Goal: Task Accomplishment & Management: Manage account settings

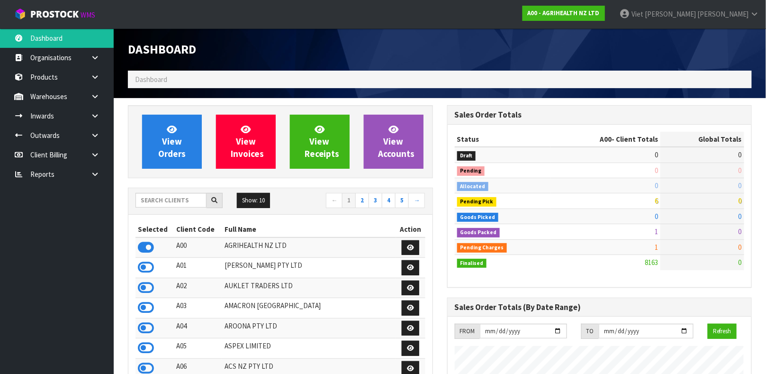
scroll to position [719, 319]
click at [175, 204] on input "text" at bounding box center [170, 200] width 71 height 15
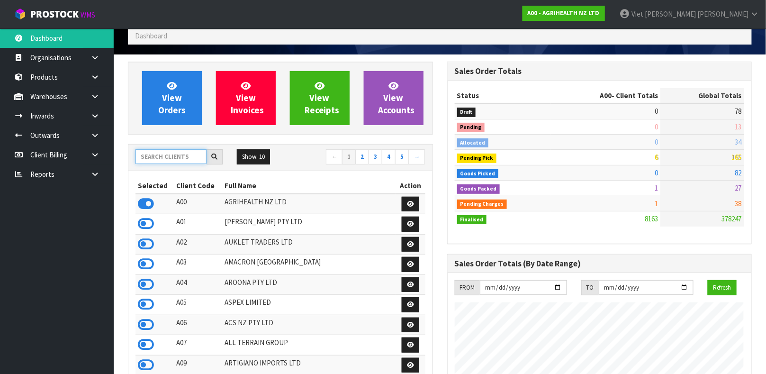
scroll to position [56, 0]
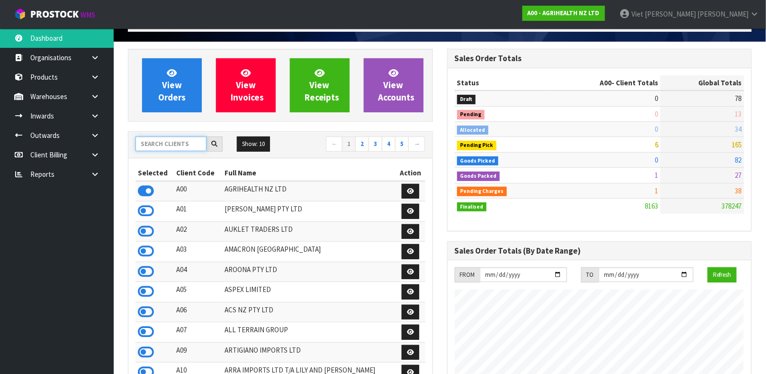
click at [171, 144] on input "text" at bounding box center [170, 143] width 71 height 15
click at [177, 144] on input "text" at bounding box center [170, 143] width 71 height 15
click at [169, 149] on input "text" at bounding box center [170, 143] width 71 height 15
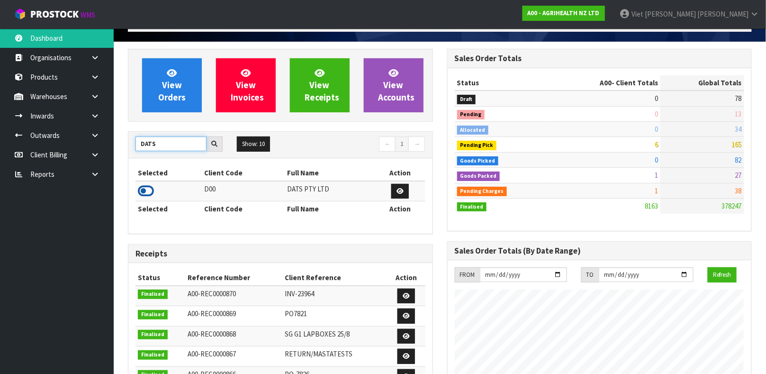
type input "DATS"
click at [146, 188] on icon at bounding box center [146, 191] width 16 height 14
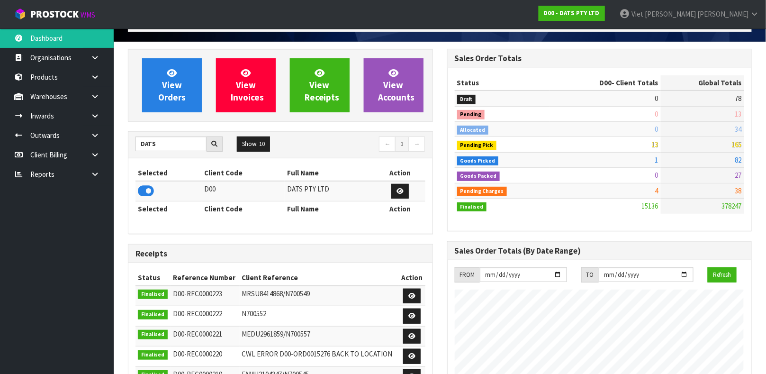
scroll to position [749, 319]
click at [104, 100] on link at bounding box center [98, 96] width 30 height 19
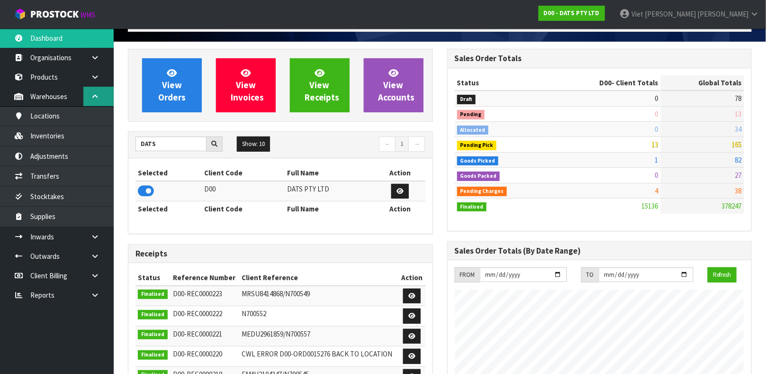
click at [104, 100] on link at bounding box center [98, 96] width 30 height 19
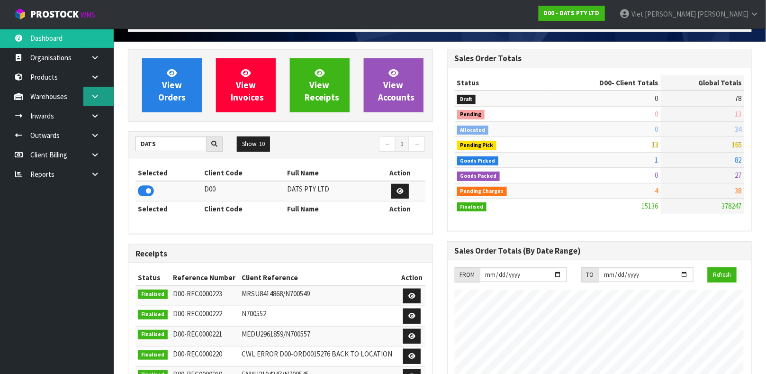
click at [104, 100] on link at bounding box center [98, 96] width 30 height 19
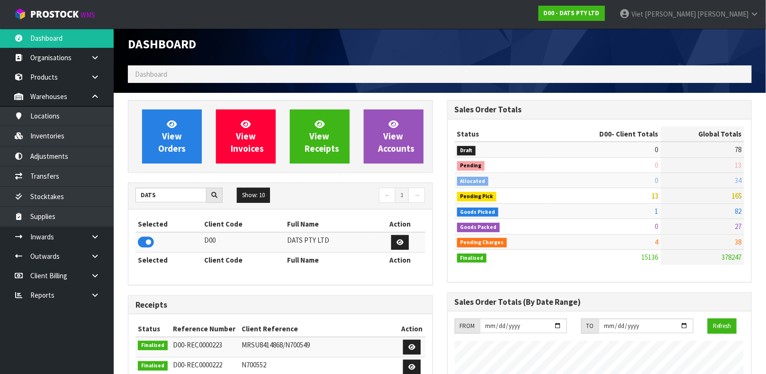
scroll to position [1, 0]
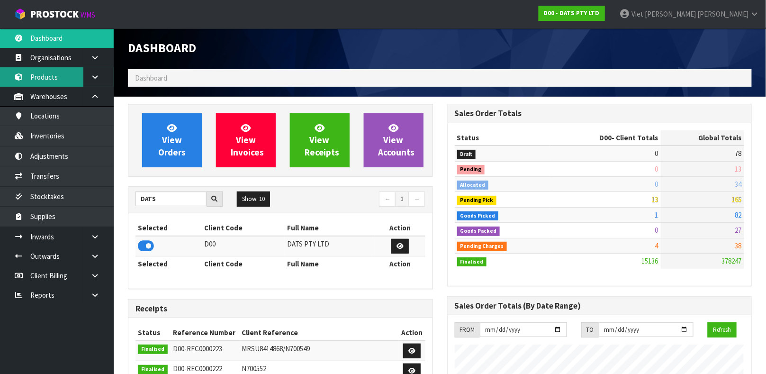
click at [52, 74] on link "Products" at bounding box center [57, 76] width 114 height 19
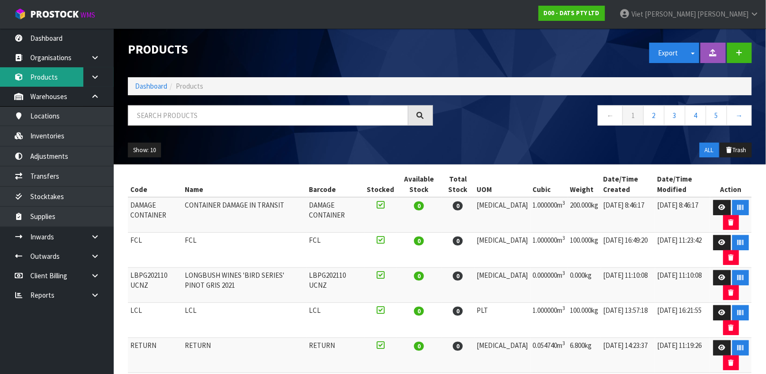
click at [0, 67] on link "Products" at bounding box center [57, 76] width 114 height 19
click at [187, 123] on input "text" at bounding box center [268, 115] width 280 height 20
type input "9311192609959"
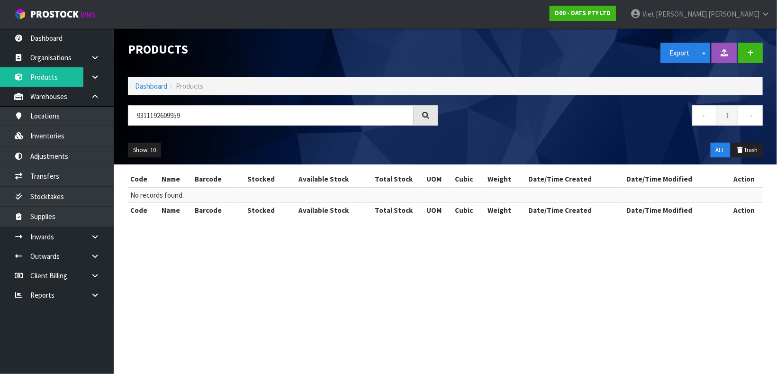
click at [220, 153] on ul "Show: 10 5 10 25 50" at bounding box center [202, 150] width 148 height 15
click at [379, 120] on input "9311192609959" at bounding box center [271, 115] width 286 height 20
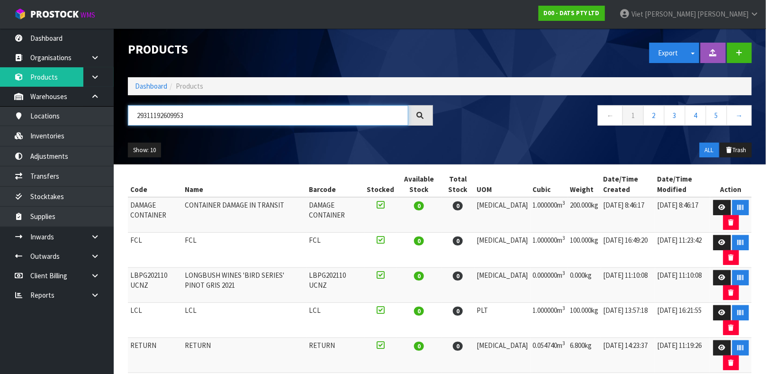
type input "29311192609953"
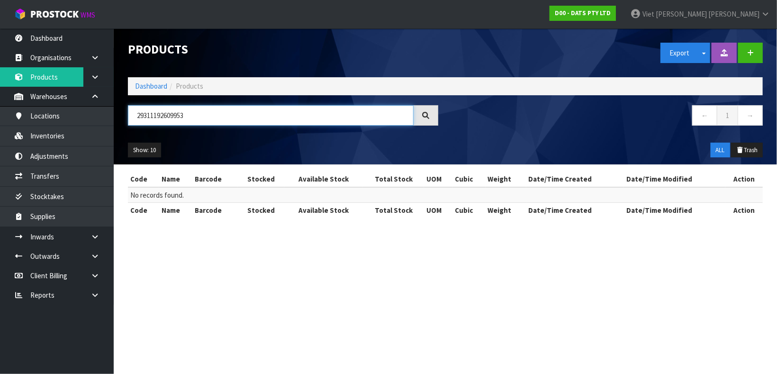
click at [330, 122] on input "29311192609953" at bounding box center [271, 115] width 286 height 20
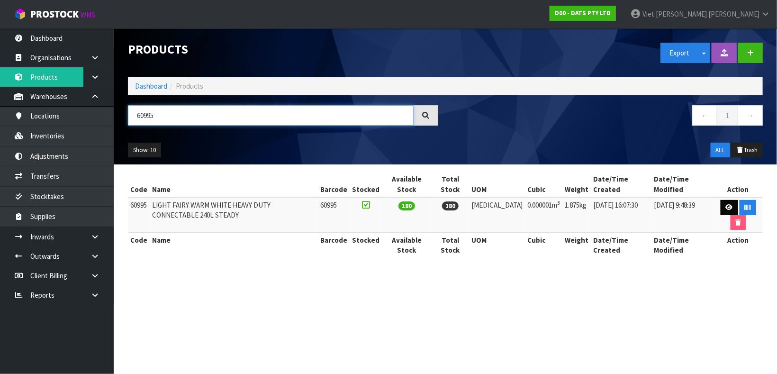
type input "60995"
click at [721, 208] on link at bounding box center [730, 207] width 18 height 15
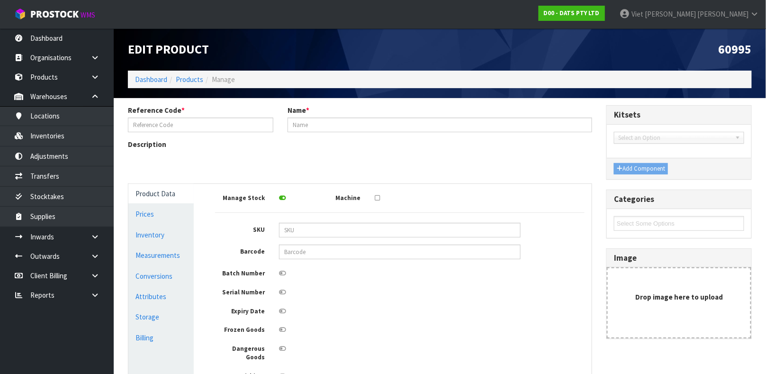
type input "60995"
type input "LIGHT FAIRY WARM WHITE HEAVY DUTY CONNECTABLE 240L STEADY"
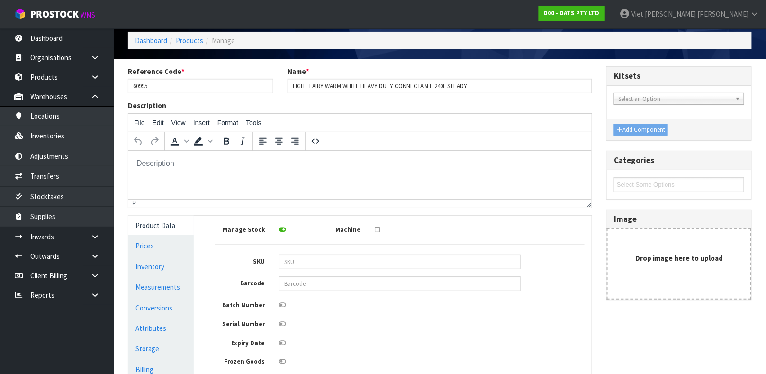
scroll to position [41, 0]
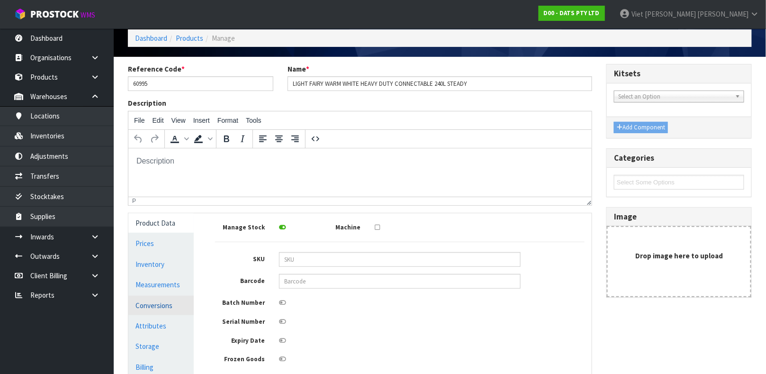
click at [155, 299] on link "Conversions" at bounding box center [160, 305] width 65 height 19
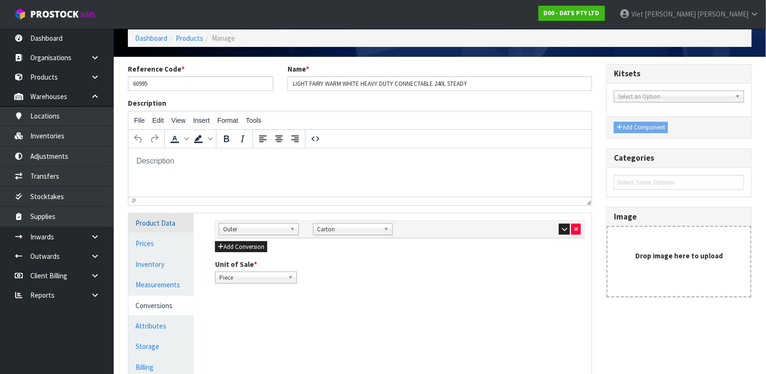
click at [163, 213] on link "Product Data" at bounding box center [160, 222] width 65 height 19
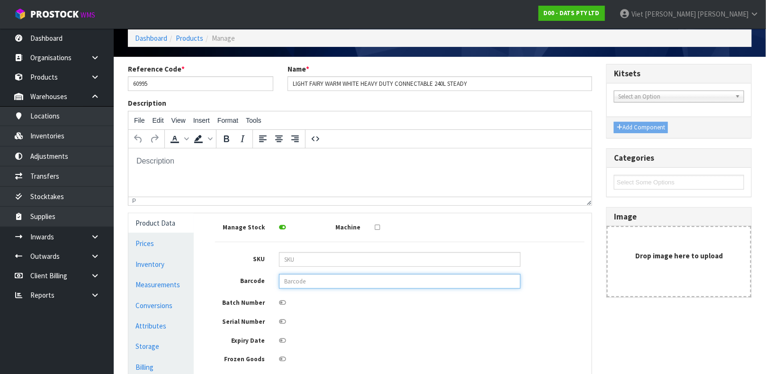
click at [347, 280] on input "text" at bounding box center [400, 281] width 242 height 15
type input "9311192609959"
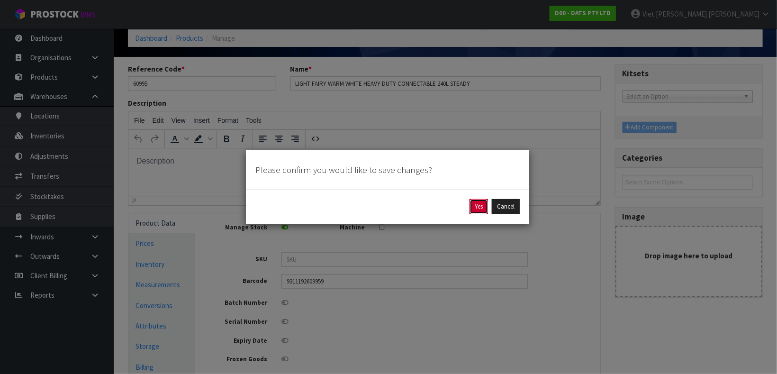
click at [476, 204] on button "Yes" at bounding box center [478, 206] width 18 height 15
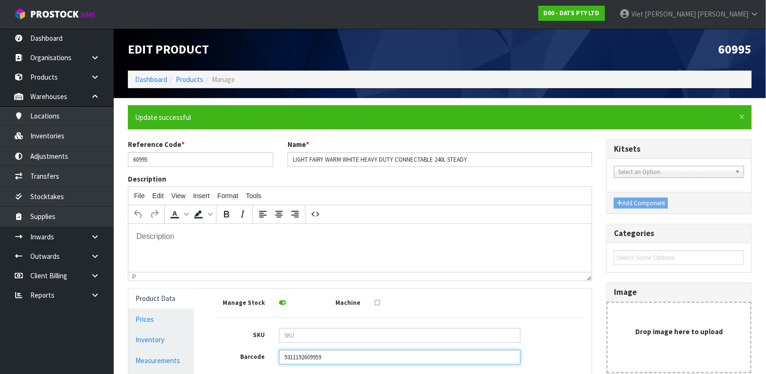
scroll to position [29, 0]
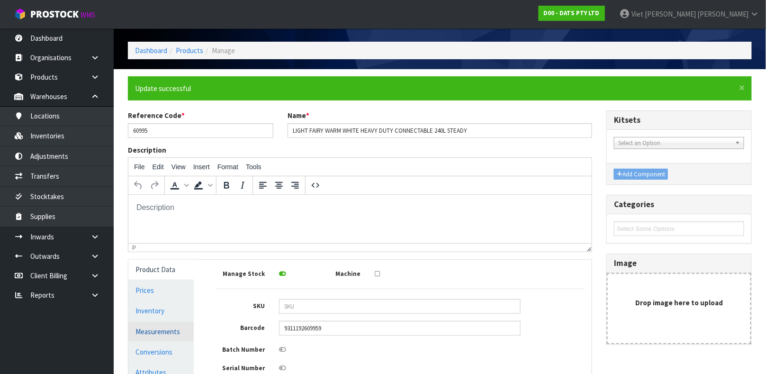
click at [180, 333] on link "Measurements" at bounding box center [160, 331] width 65 height 19
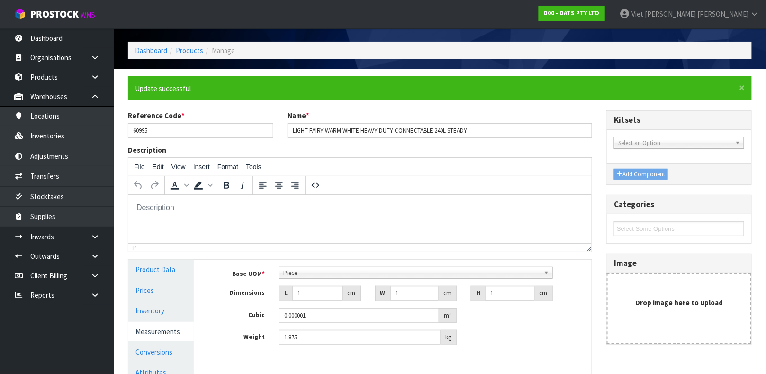
scroll to position [164, 0]
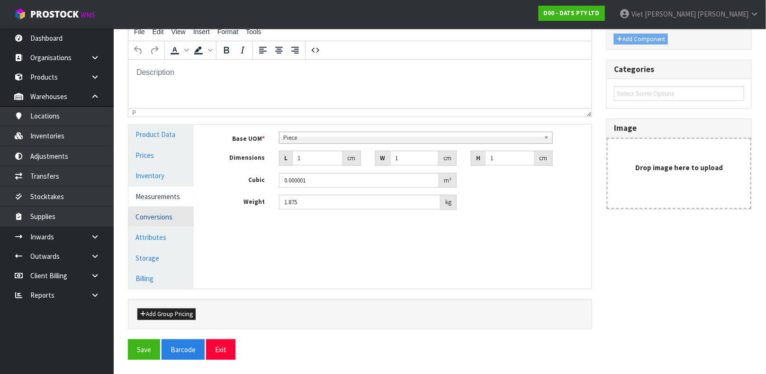
click at [182, 222] on link "Conversions" at bounding box center [160, 216] width 65 height 19
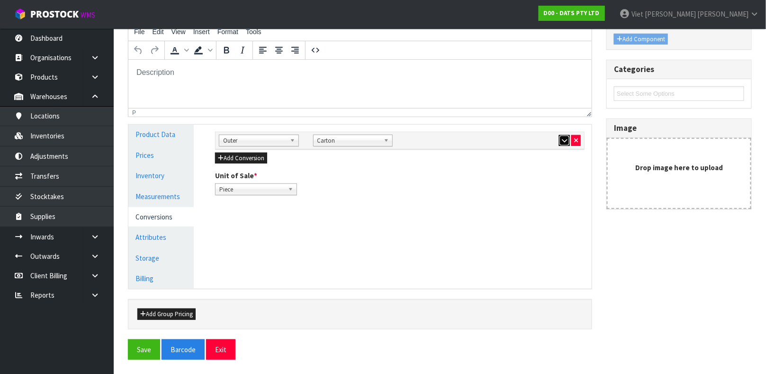
click at [566, 142] on icon "button" at bounding box center [564, 140] width 5 height 6
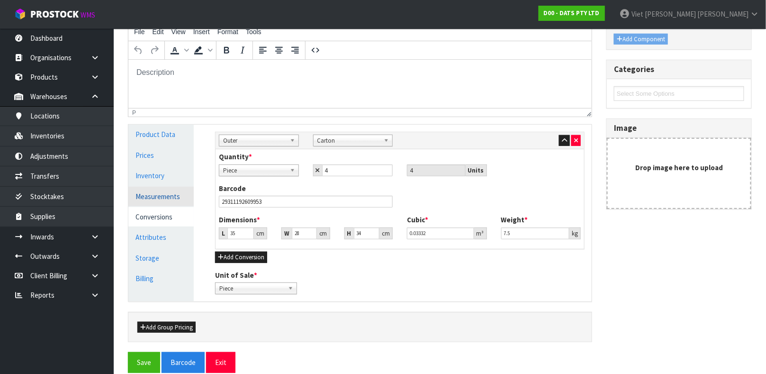
click at [162, 198] on link "Measurements" at bounding box center [160, 196] width 65 height 19
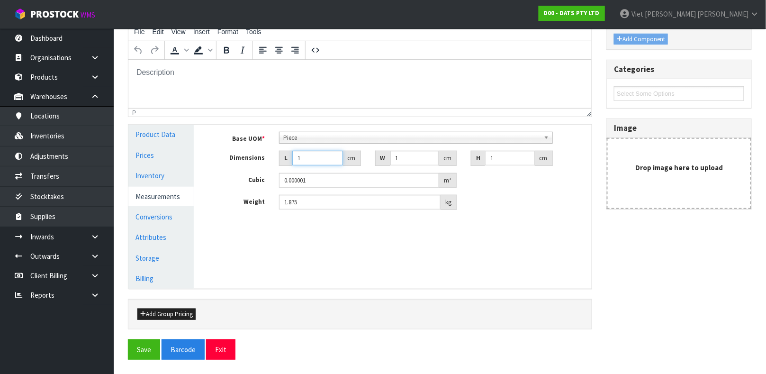
click at [320, 154] on input "1" at bounding box center [317, 158] width 51 height 15
click at [381, 185] on input "0.000001" at bounding box center [359, 180] width 160 height 15
type input "0"
click at [276, 252] on div "Manage Stock Machine SKU Barcode 9311192609959 Batch Number Serial Number Expir…" at bounding box center [400, 206] width 398 height 163
click at [163, 210] on link "Conversions" at bounding box center [160, 216] width 65 height 19
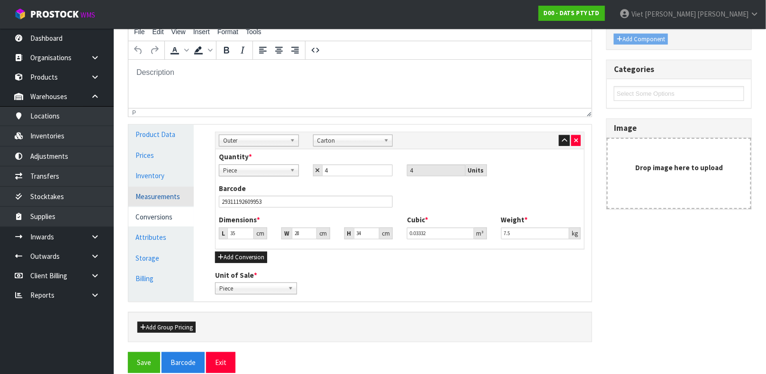
click at [137, 194] on link "Measurements" at bounding box center [160, 196] width 65 height 19
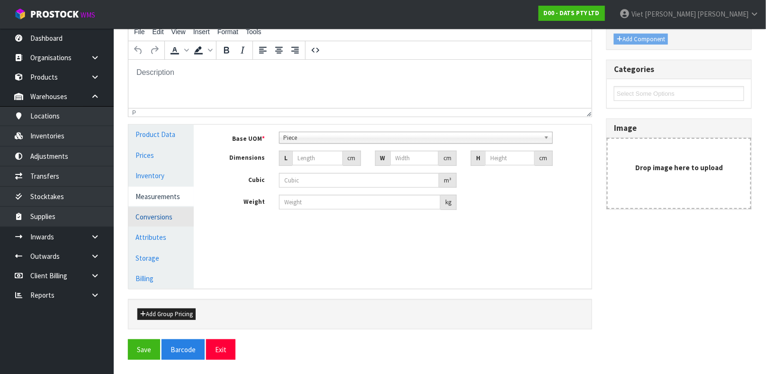
click at [186, 213] on link "Conversions" at bounding box center [160, 216] width 65 height 19
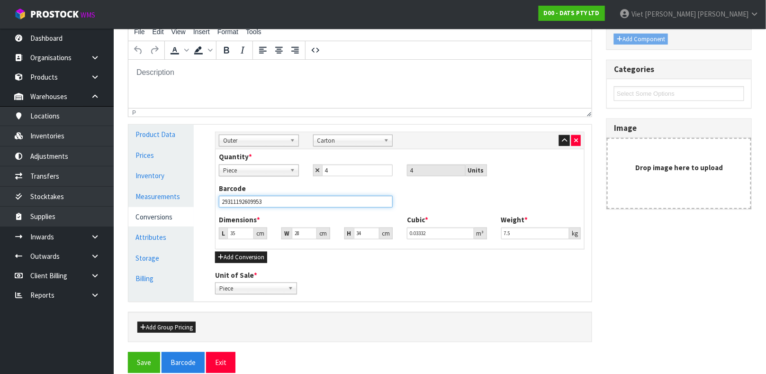
click at [316, 200] on input "29311192609953" at bounding box center [306, 202] width 174 height 12
click at [237, 236] on input "35" at bounding box center [240, 233] width 27 height 12
type input "20.271"
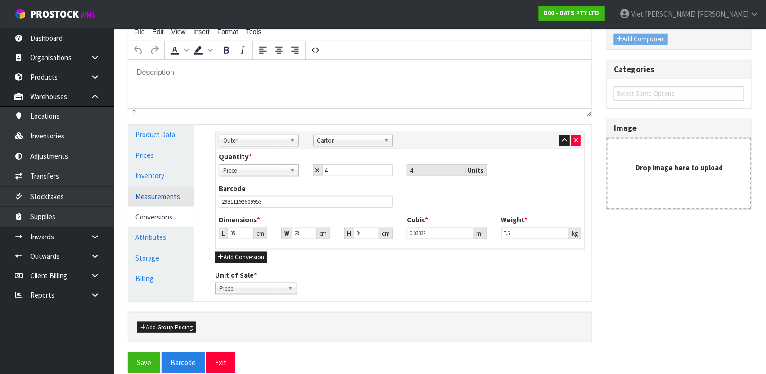
type input "0.00833"
type input "1.875"
click at [157, 188] on link "Measurements" at bounding box center [160, 196] width 65 height 19
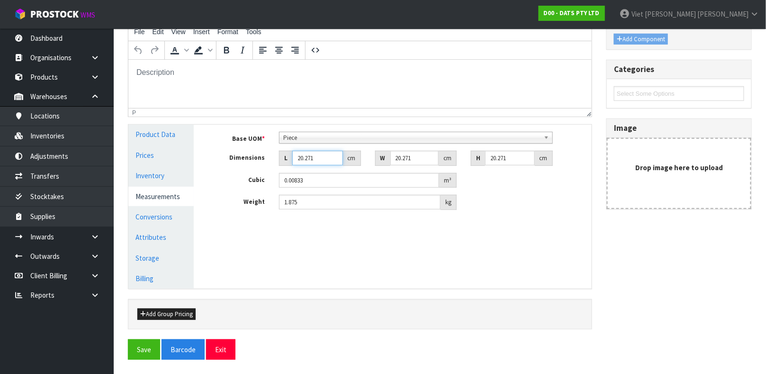
click at [315, 159] on input "20.271" at bounding box center [317, 158] width 51 height 15
type input "20.27"
type input "0.008329"
type input "20.2"
type input "0.0083"
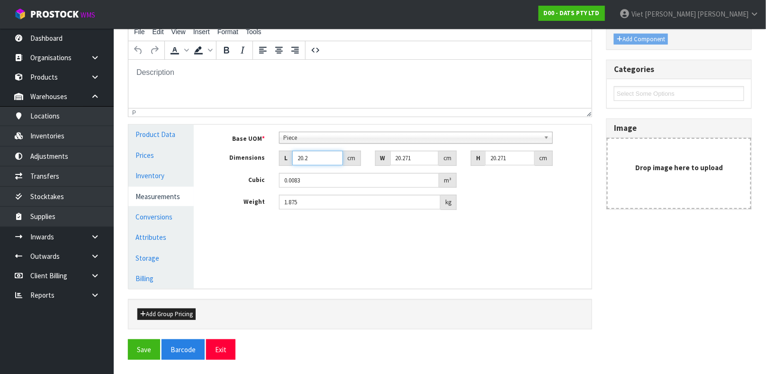
type input "20"
type input "0.008218"
type input "2"
type input "0.000822"
type input "0.000001"
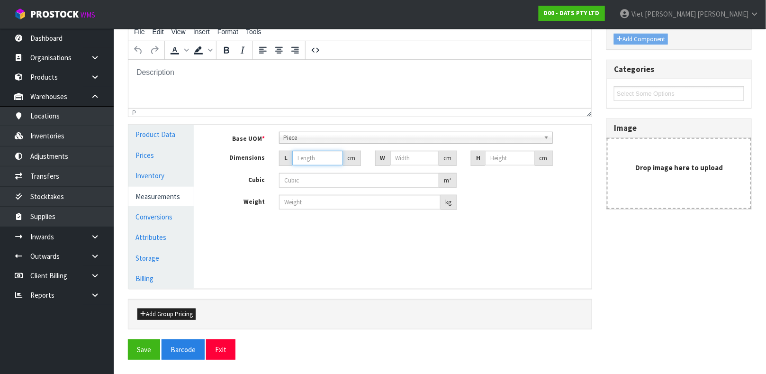
type input "1"
type input "0.000001"
type input "17"
type input "27"
type input "1"
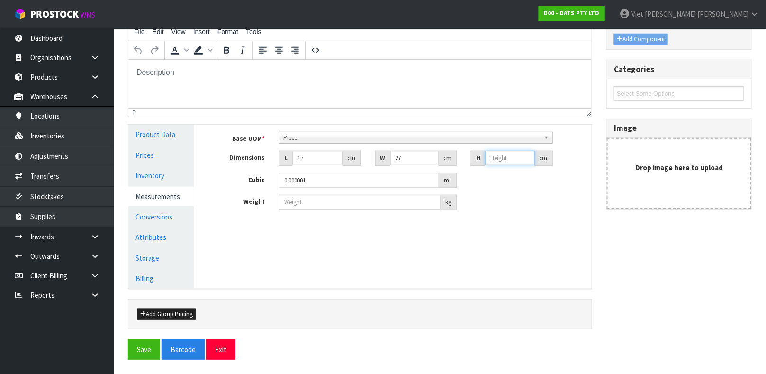
type input "0.000459"
type input "17"
type input "0.007803"
type input "17"
type input "1"
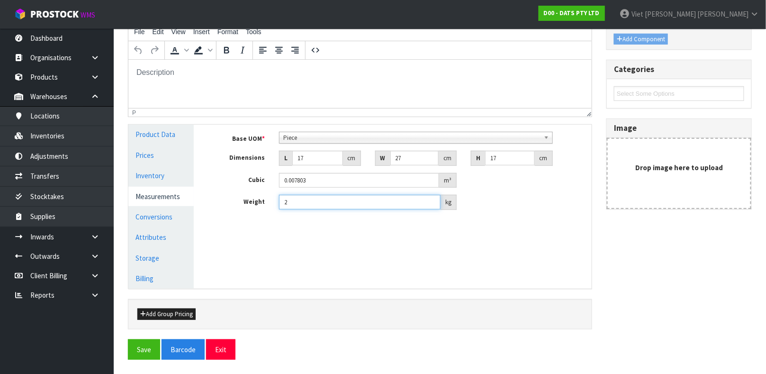
type input "2"
click at [375, 262] on div "Manage Stock Machine SKU Barcode 9311192609959 Batch Number Serial Number Expir…" at bounding box center [400, 206] width 398 height 163
click at [137, 354] on button "Save" at bounding box center [144, 349] width 32 height 20
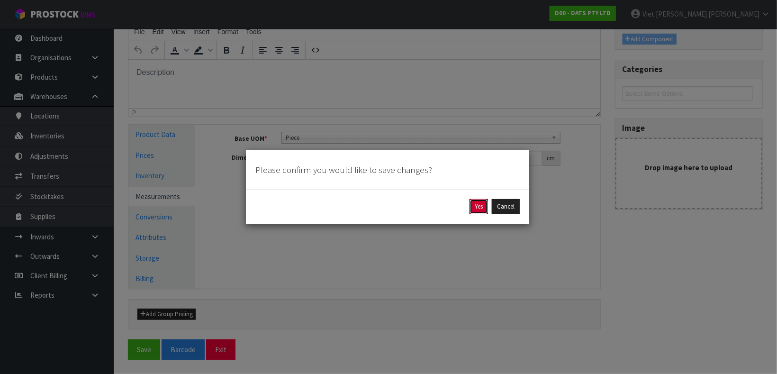
click button "Yes" at bounding box center [478, 206] width 18 height 15
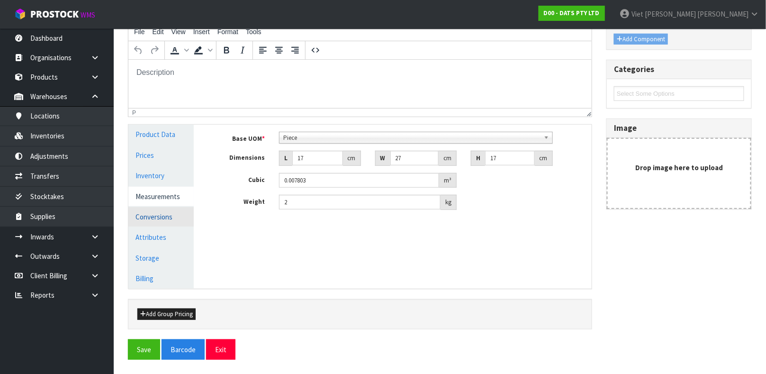
click at [155, 219] on link "Conversions" at bounding box center [160, 216] width 65 height 19
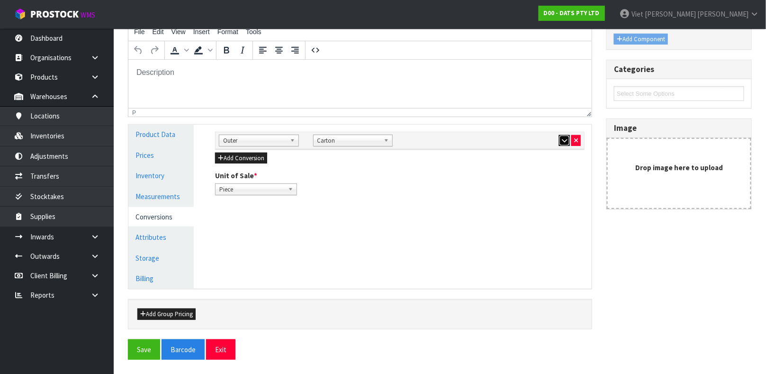
click at [562, 138] on icon "button" at bounding box center [564, 140] width 5 height 6
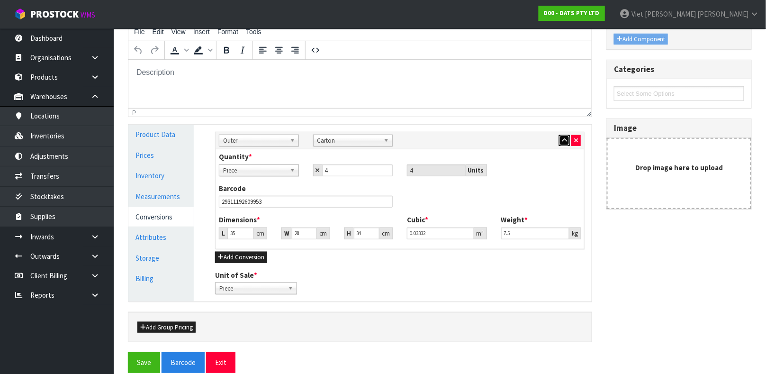
scroll to position [177, 0]
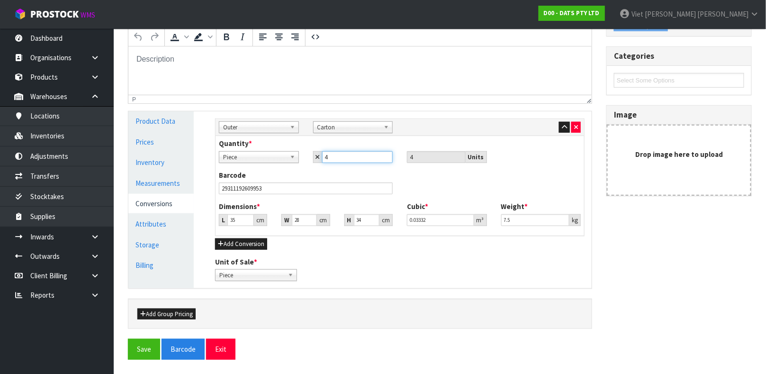
click at [333, 154] on input "4" at bounding box center [357, 157] width 71 height 12
click at [354, 239] on div "Add Conversion" at bounding box center [400, 243] width 370 height 11
click at [241, 218] on input "35" at bounding box center [240, 220] width 27 height 12
type input "3"
type input "0.002856"
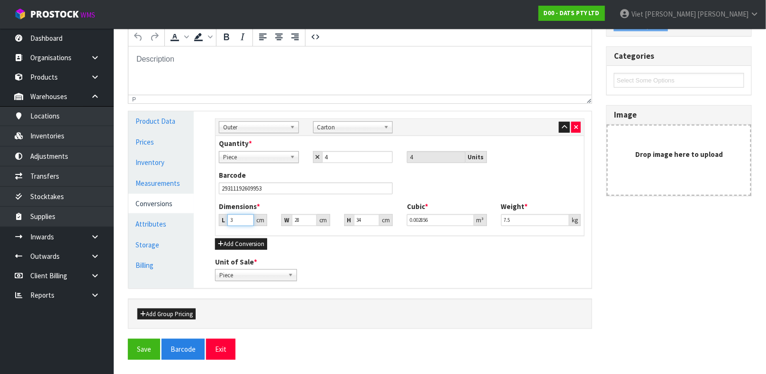
type input "0.000001"
type input "2"
type input "0.000001"
type input "29"
type input "35"
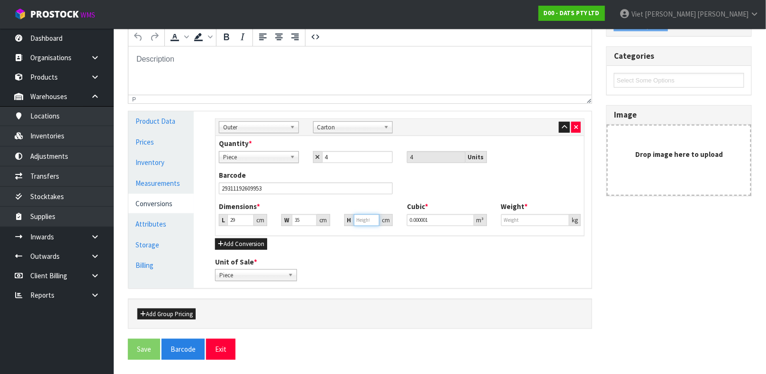
type input "3"
type input "0.003045"
type input "35"
type input "0.035525"
type input "35"
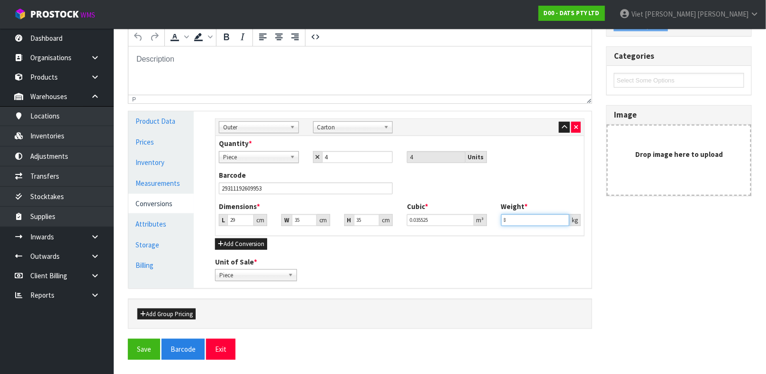
type input "8"
click at [128, 339] on button "Save" at bounding box center [144, 349] width 32 height 20
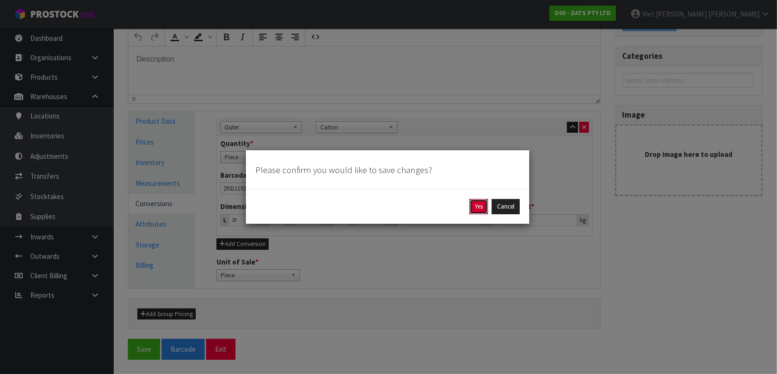
click button "Yes" at bounding box center [478, 206] width 18 height 15
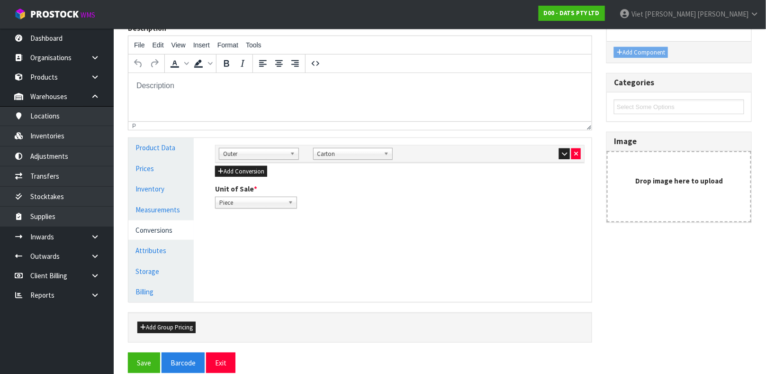
scroll to position [164, 0]
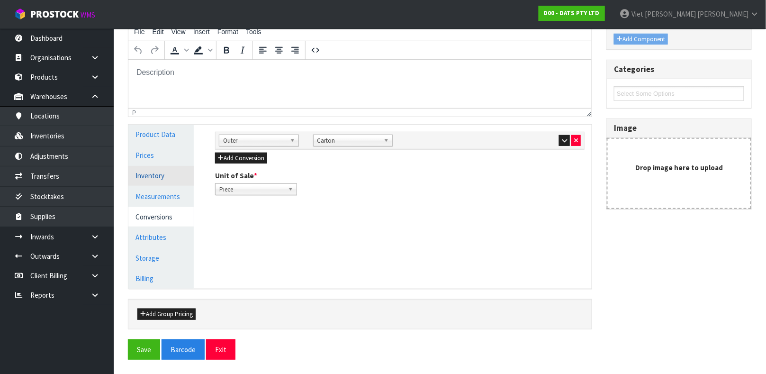
click at [146, 185] on link "Inventory" at bounding box center [160, 175] width 65 height 19
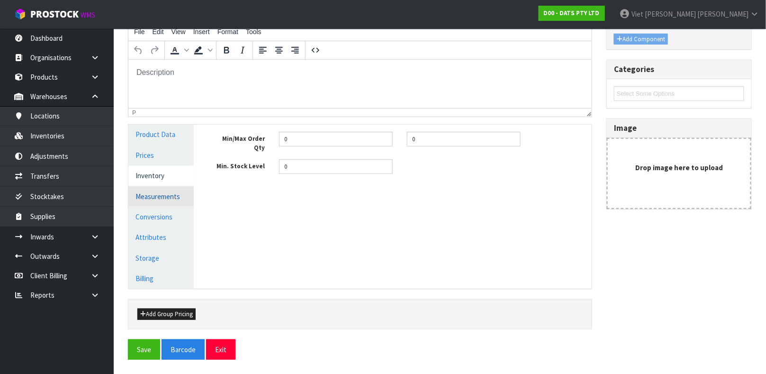
click at [146, 195] on link "Measurements" at bounding box center [160, 196] width 65 height 19
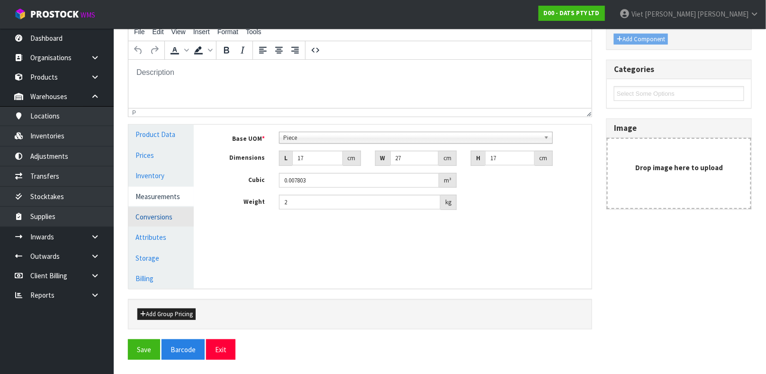
click at [147, 216] on link "Conversions" at bounding box center [160, 216] width 65 height 19
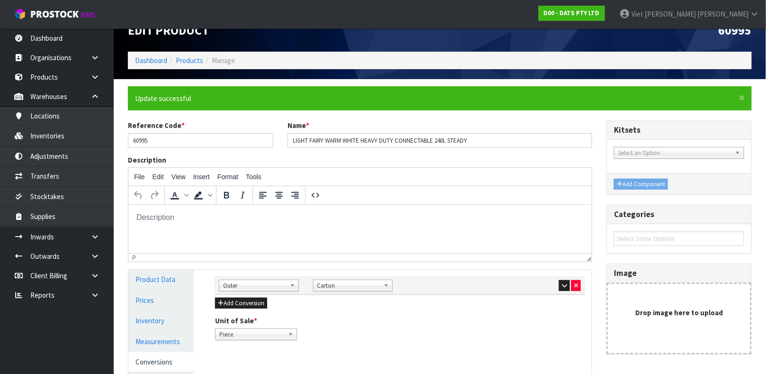
scroll to position [0, 0]
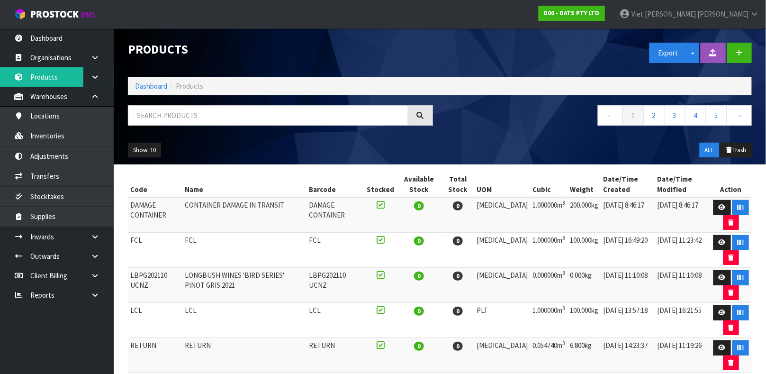
click at [511, 127] on nav "← 1 2 3 4 5 →" at bounding box center [599, 116] width 305 height 23
click at [41, 32] on link "Dashboard" at bounding box center [57, 37] width 114 height 19
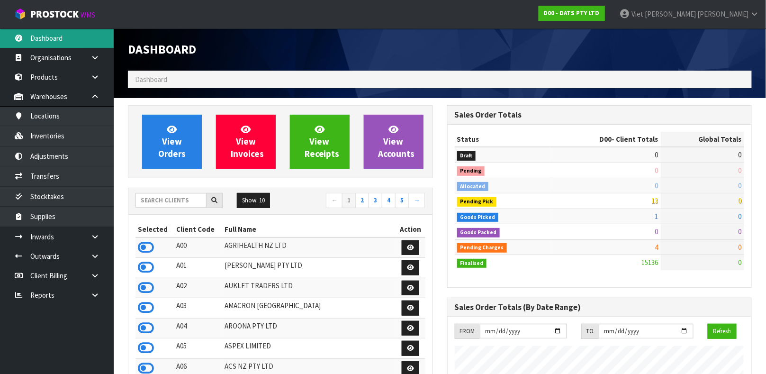
scroll to position [749, 319]
click at [190, 198] on input "text" at bounding box center [170, 200] width 71 height 15
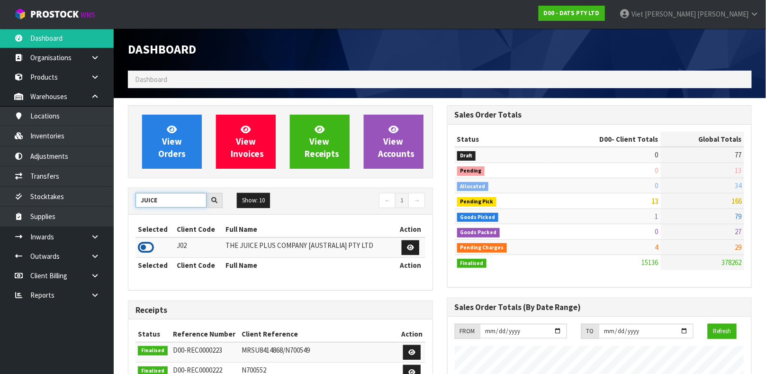
type input "JUICE"
click at [141, 247] on icon at bounding box center [146, 247] width 16 height 14
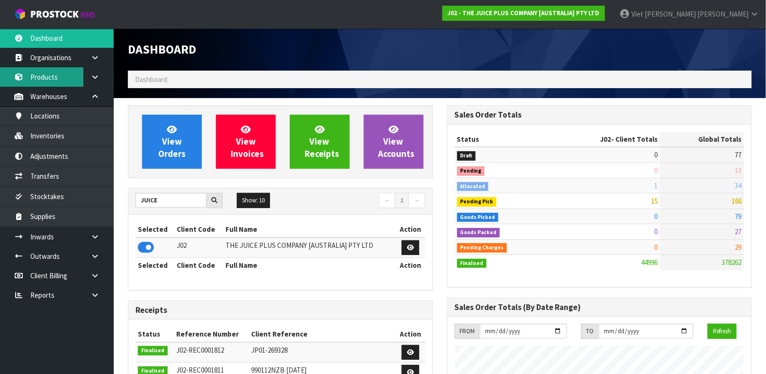
scroll to position [739, 319]
click at [32, 75] on link "Products" at bounding box center [57, 76] width 114 height 19
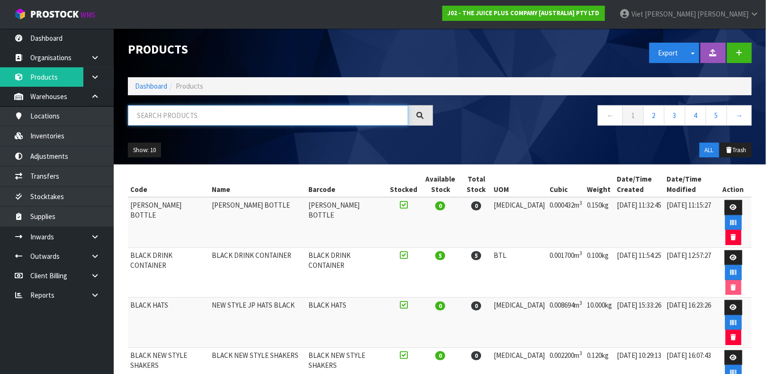
click at [292, 115] on input "text" at bounding box center [268, 115] width 280 height 20
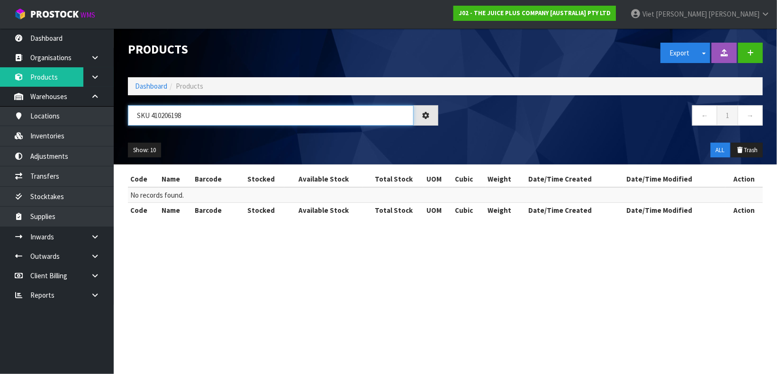
type input "SKU 410206198"
click at [292, 115] on input "SKU 410206198" at bounding box center [271, 115] width 286 height 20
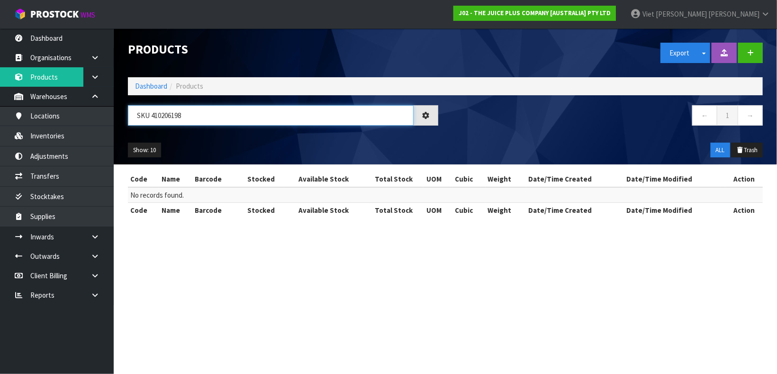
click at [292, 115] on input "SKU 410206198" at bounding box center [271, 115] width 286 height 20
type input "480201050"
click at [430, 115] on div at bounding box center [426, 115] width 25 height 20
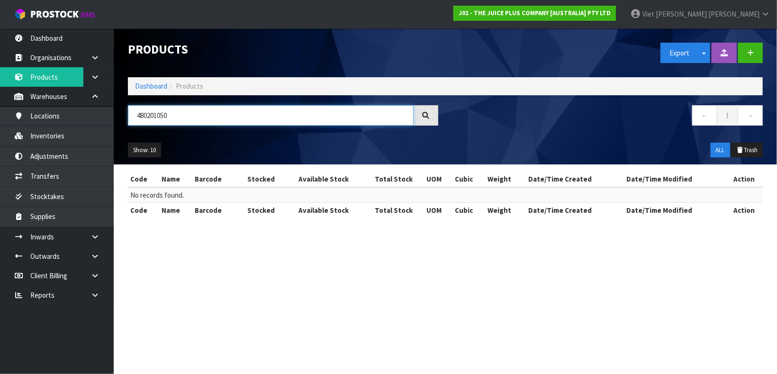
click at [302, 111] on input "480201050" at bounding box center [271, 115] width 286 height 20
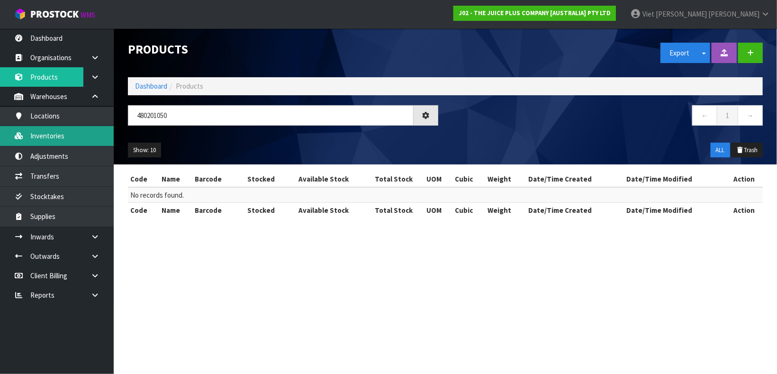
click at [47, 131] on link "Inventories" at bounding box center [57, 135] width 114 height 19
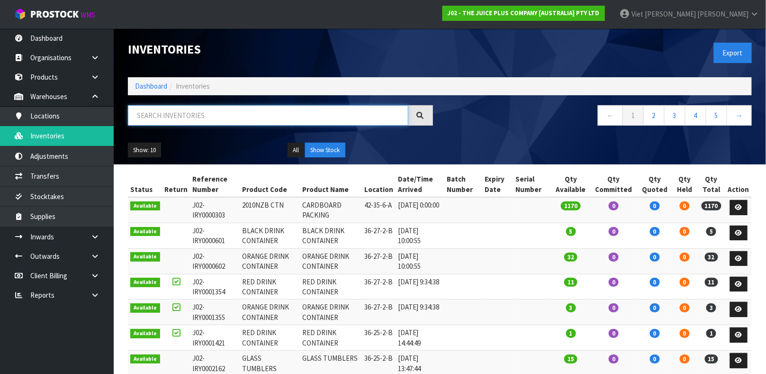
click at [210, 123] on input "text" at bounding box center [268, 115] width 280 height 20
paste input "480201050"
type input "480201050"
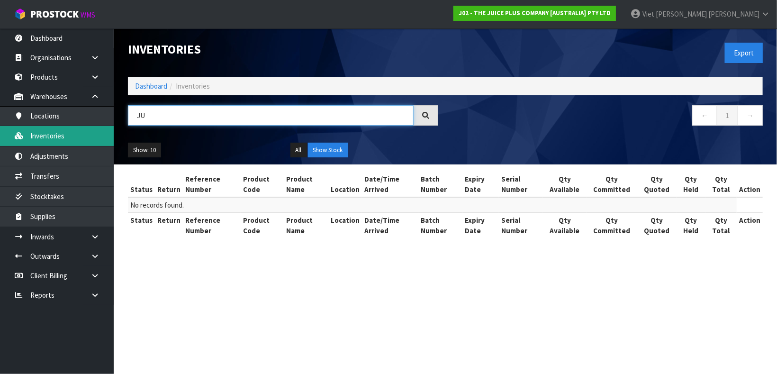
type input "J"
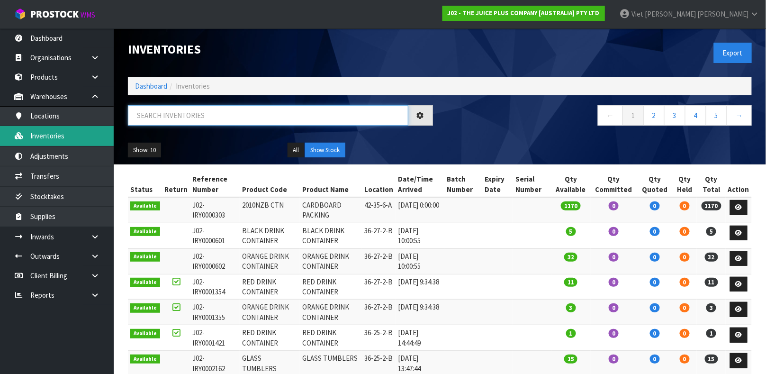
paste input "480201050"
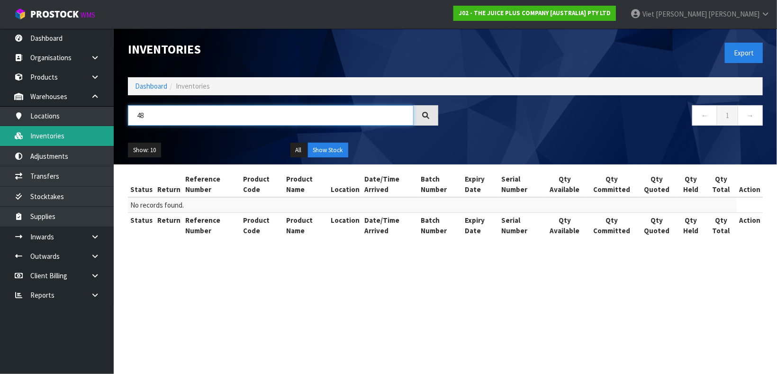
type input "4"
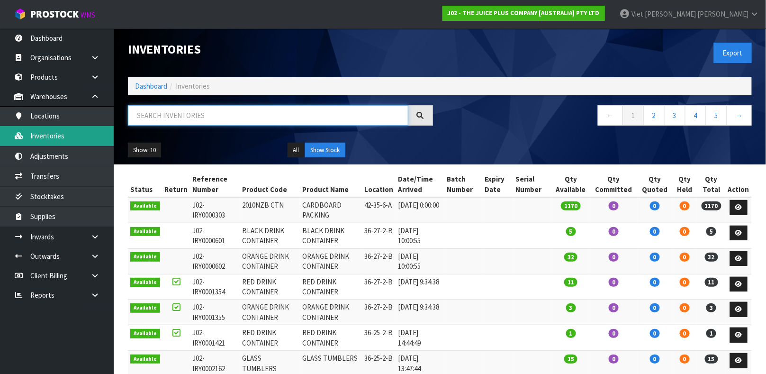
paste input "480201050"
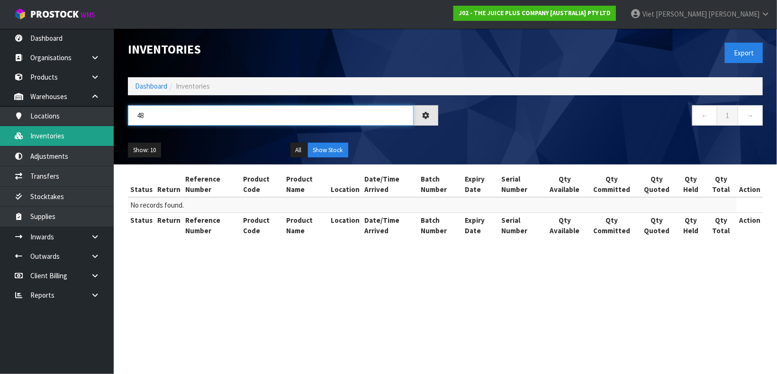
type input "4"
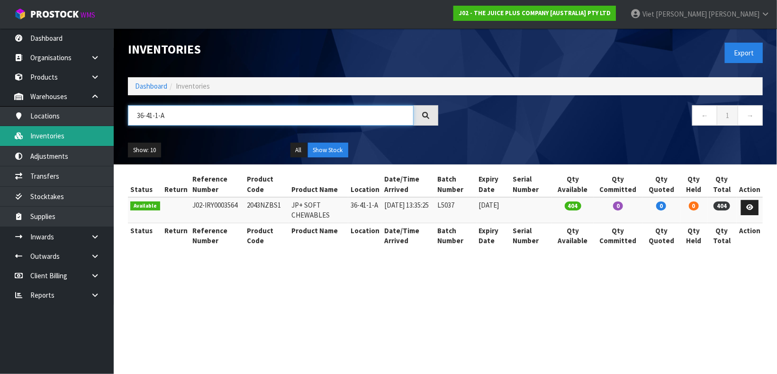
type input "36-41-1-A"
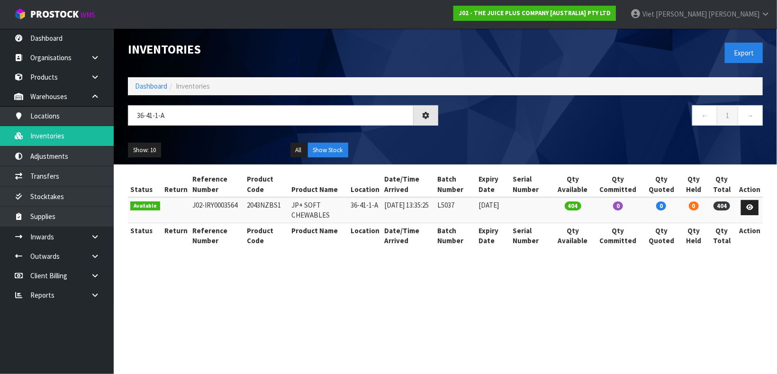
click at [247, 203] on td "2043NZBS1" at bounding box center [266, 210] width 45 height 26
copy td "2043NZBS1"
click at [43, 86] on link "Products" at bounding box center [57, 76] width 114 height 19
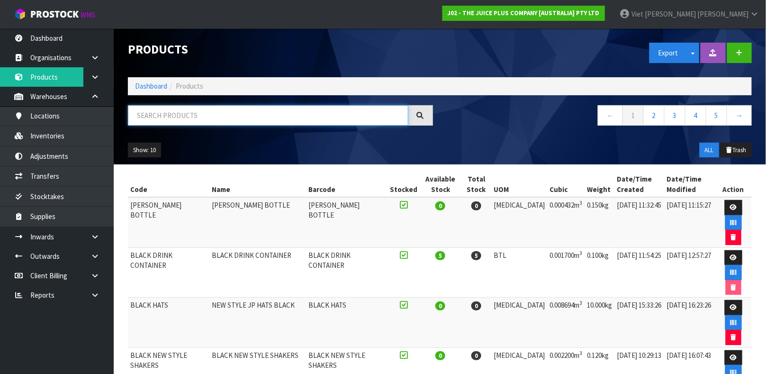
click at [189, 108] on input "text" at bounding box center [268, 115] width 280 height 20
paste input "2043NZBS1"
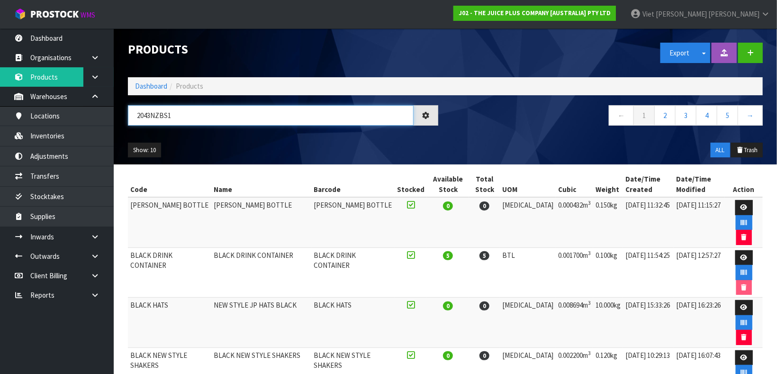
type input "2043NZBS1"
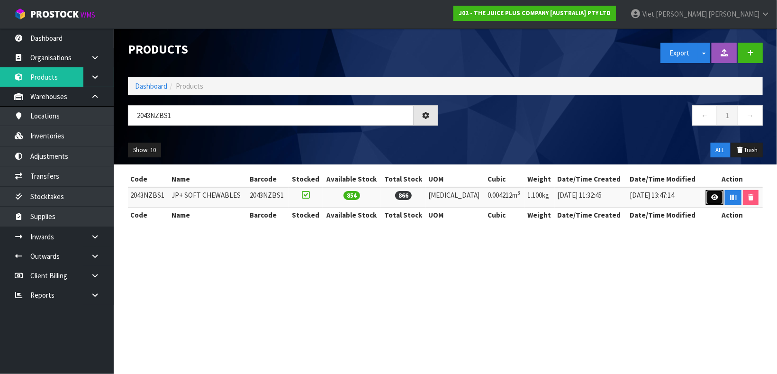
click at [707, 203] on link at bounding box center [715, 197] width 18 height 15
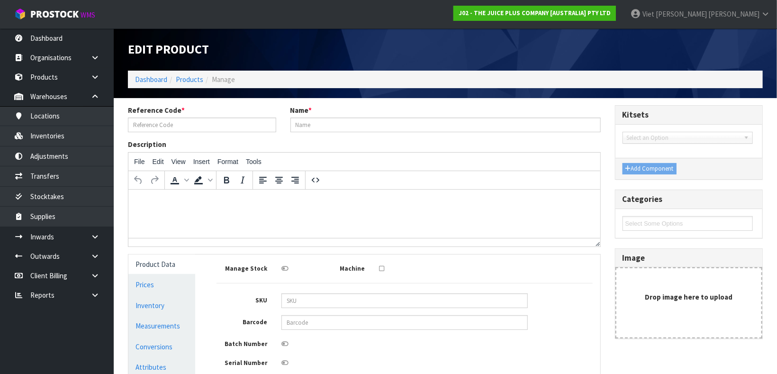
type input "2043NZBS1"
type input "JP+ SOFT CHEWABLES"
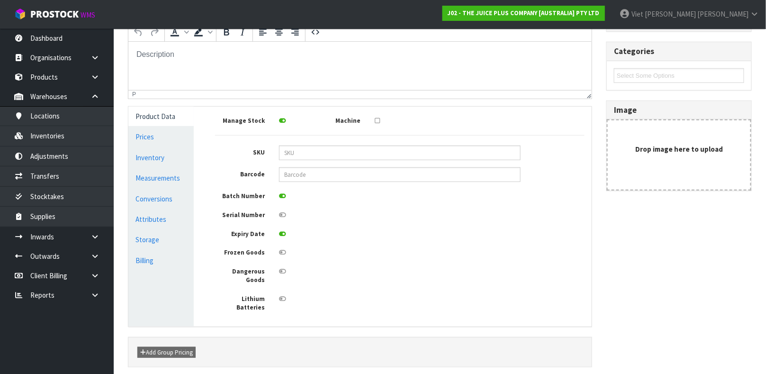
scroll to position [149, 0]
click at [166, 151] on link "Inventory" at bounding box center [160, 155] width 65 height 19
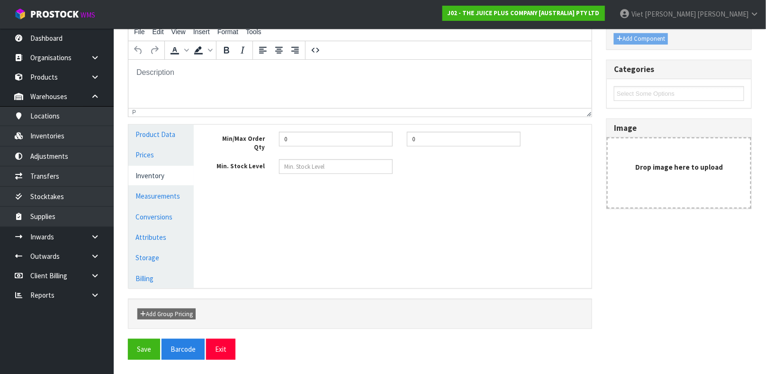
scroll to position [129, 0]
click at [158, 160] on link "Prices" at bounding box center [160, 154] width 65 height 19
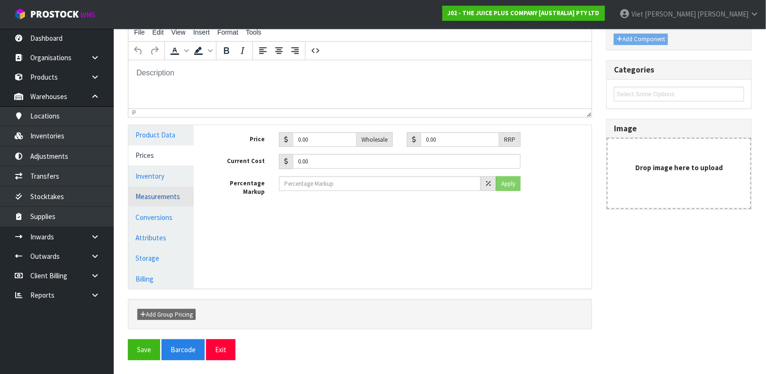
click at [163, 202] on link "Measurements" at bounding box center [160, 196] width 65 height 19
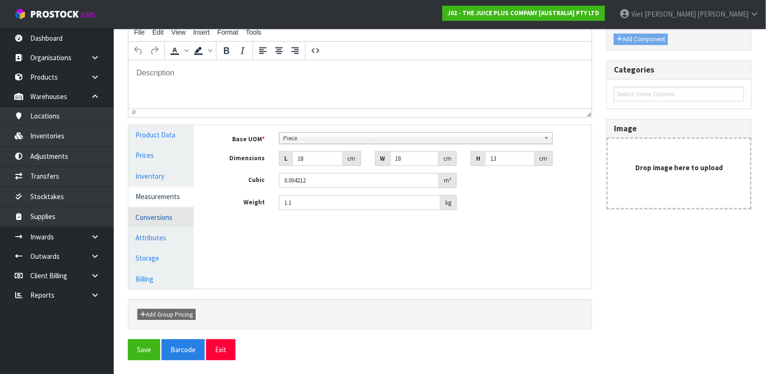
click at [180, 219] on link "Conversions" at bounding box center [160, 217] width 65 height 19
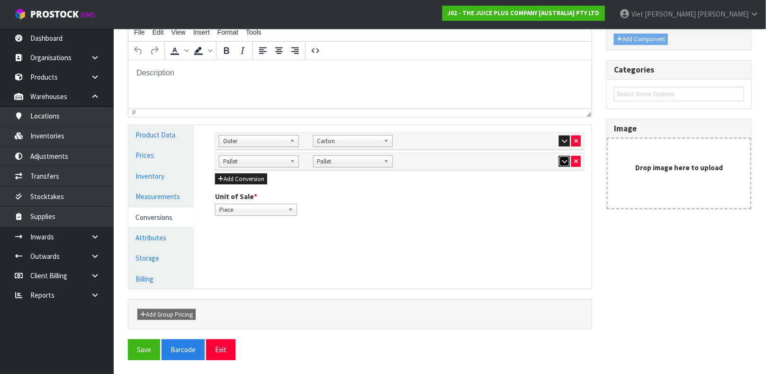
click at [559, 161] on button "button" at bounding box center [564, 161] width 11 height 11
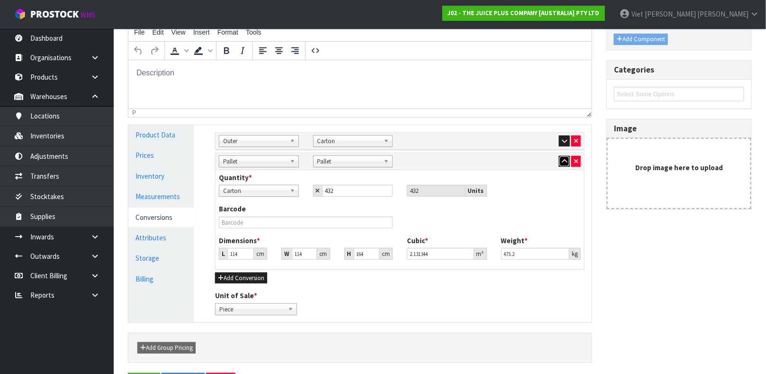
click at [562, 158] on icon "button" at bounding box center [564, 161] width 5 height 6
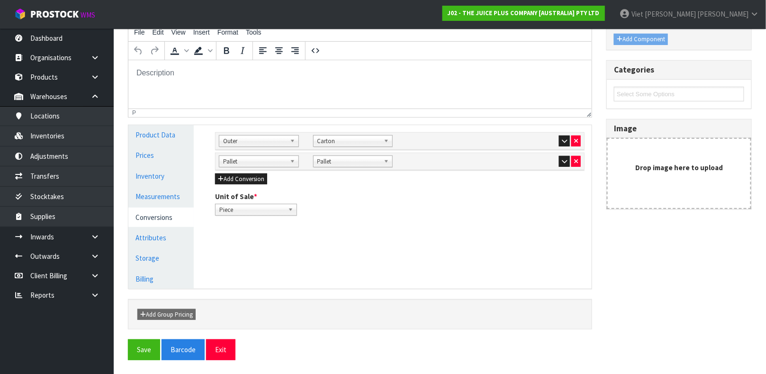
click at [561, 146] on div "Sub Inner Inner Outer Pallet Outer Bag Bar Basket Bin Bottle Box Bundle Cabinet…" at bounding box center [400, 141] width 376 height 12
click at [564, 140] on icon "button" at bounding box center [564, 141] width 5 height 6
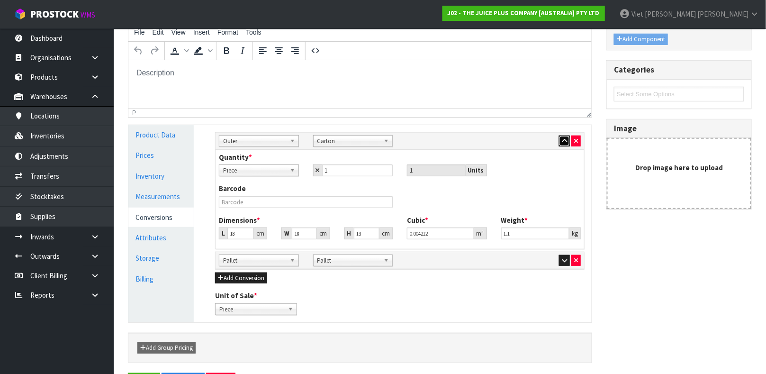
click at [566, 136] on button "button" at bounding box center [564, 140] width 11 height 11
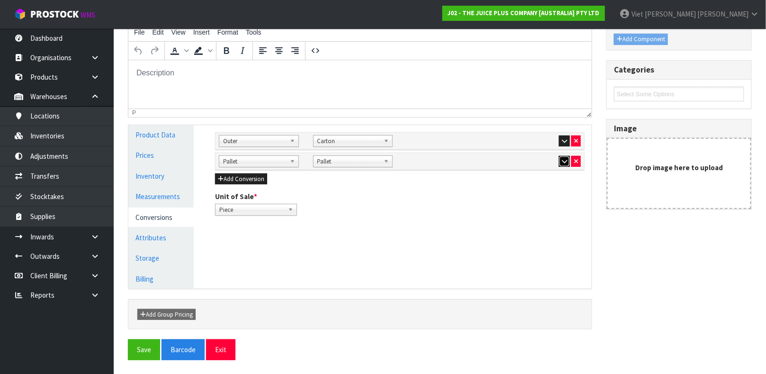
click at [565, 160] on icon "button" at bounding box center [564, 161] width 5 height 6
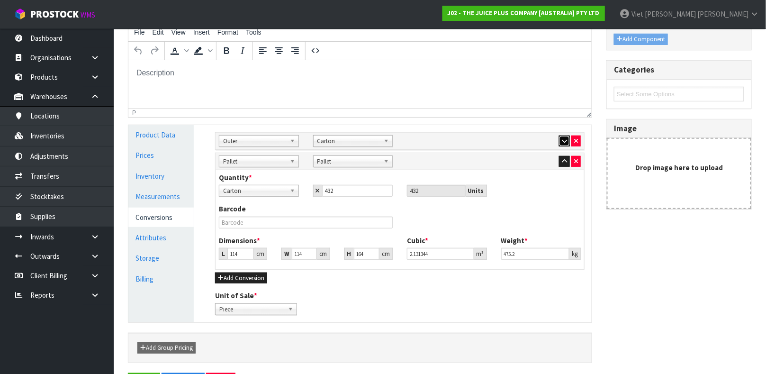
click at [559, 142] on button "button" at bounding box center [564, 140] width 11 height 11
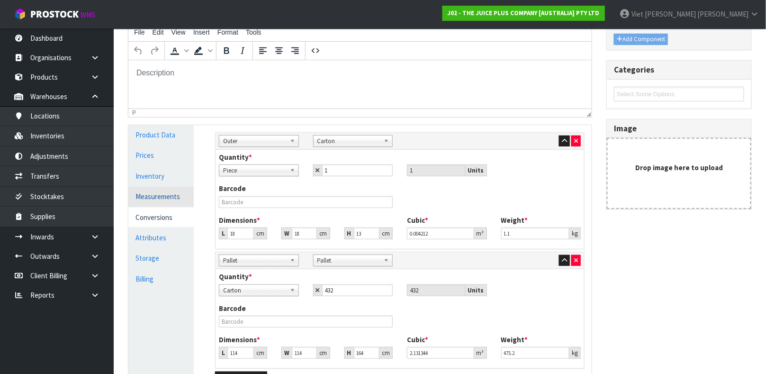
click at [154, 191] on link "Measurements" at bounding box center [160, 196] width 65 height 19
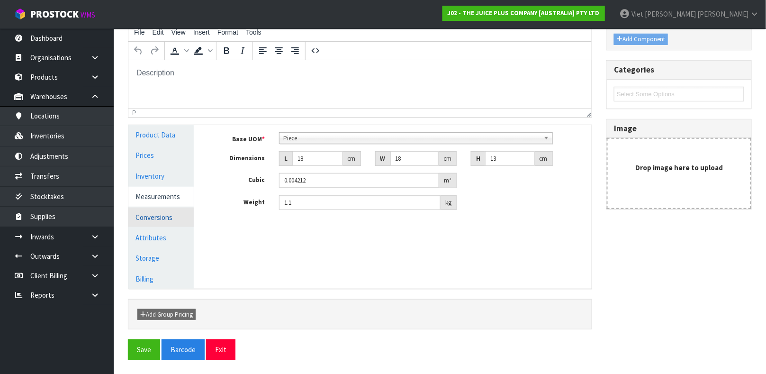
click at [167, 213] on link "Conversions" at bounding box center [160, 217] width 65 height 19
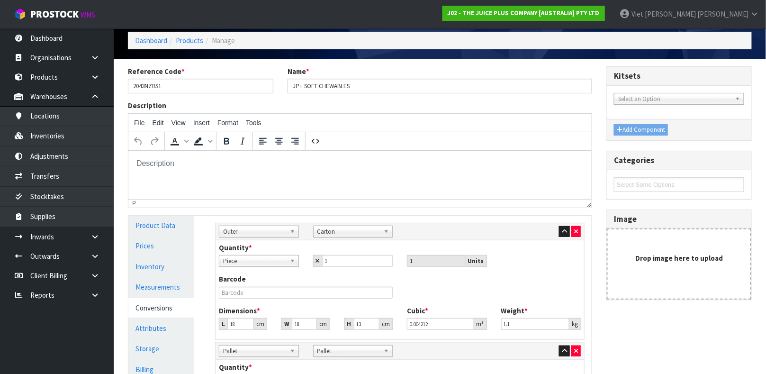
scroll to position [33, 0]
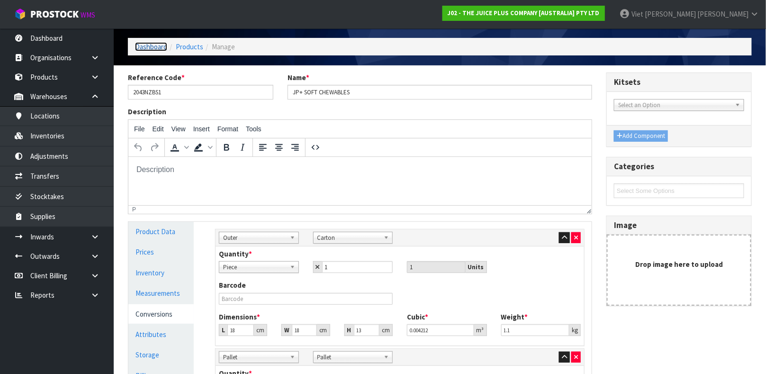
click at [160, 45] on link "Dashboard" at bounding box center [151, 46] width 32 height 9
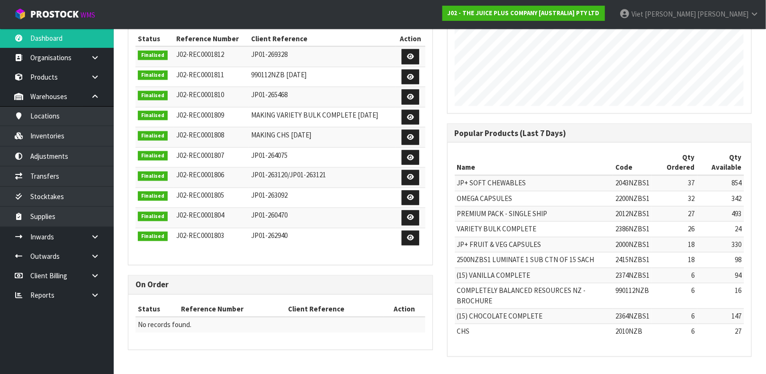
scroll to position [150, 0]
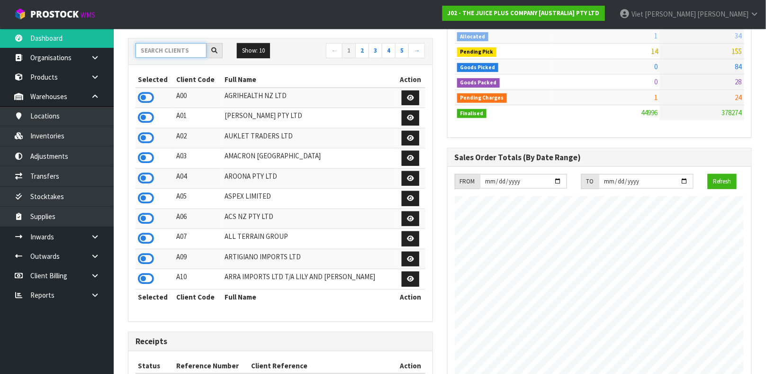
click at [156, 57] on input "text" at bounding box center [170, 50] width 71 height 15
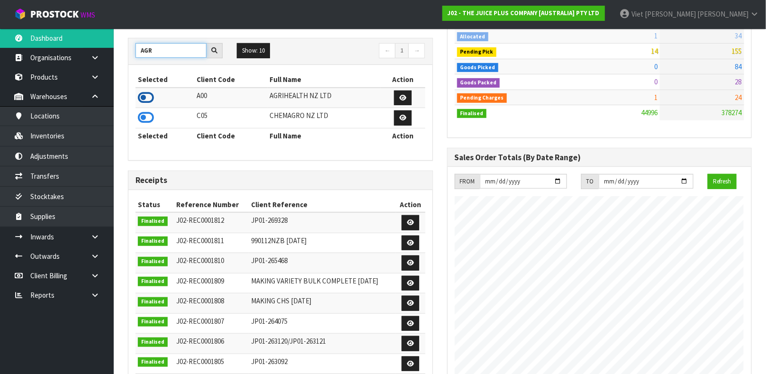
type input "AGR"
click at [147, 96] on icon at bounding box center [146, 97] width 16 height 14
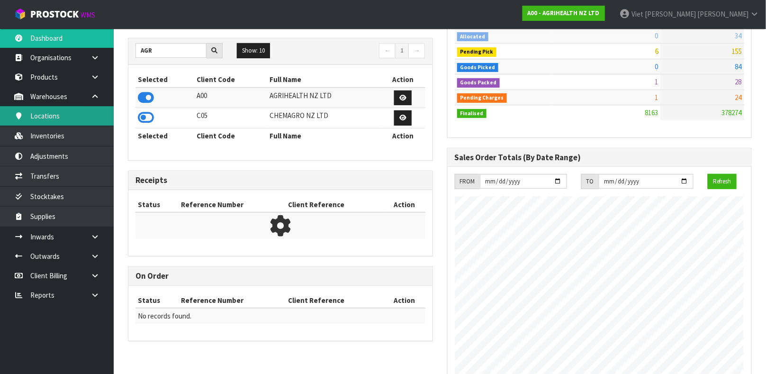
scroll to position [719, 319]
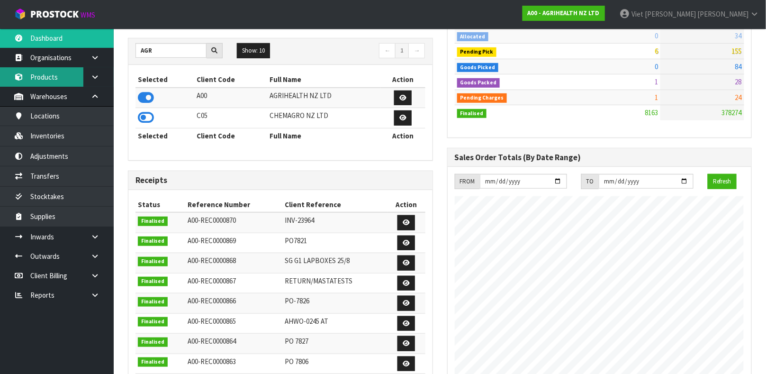
click at [59, 81] on link "Products" at bounding box center [57, 76] width 114 height 19
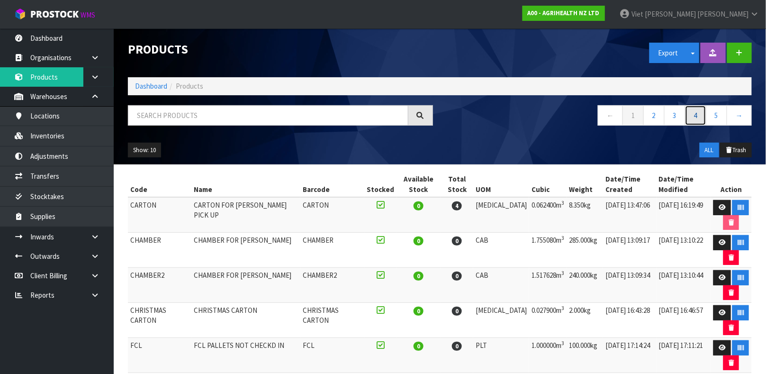
click at [693, 114] on link "4" at bounding box center [695, 115] width 21 height 20
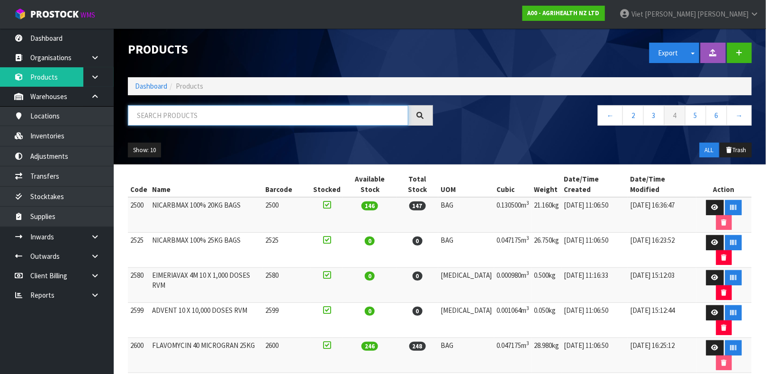
click at [230, 119] on input "text" at bounding box center [268, 115] width 280 height 20
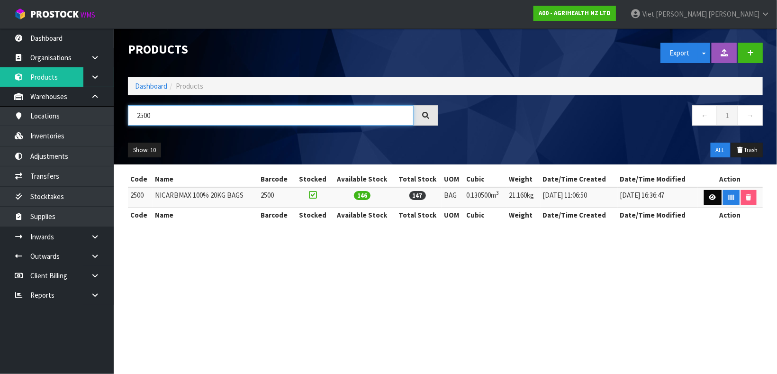
type input "2500"
click at [715, 191] on link at bounding box center [713, 197] width 18 height 15
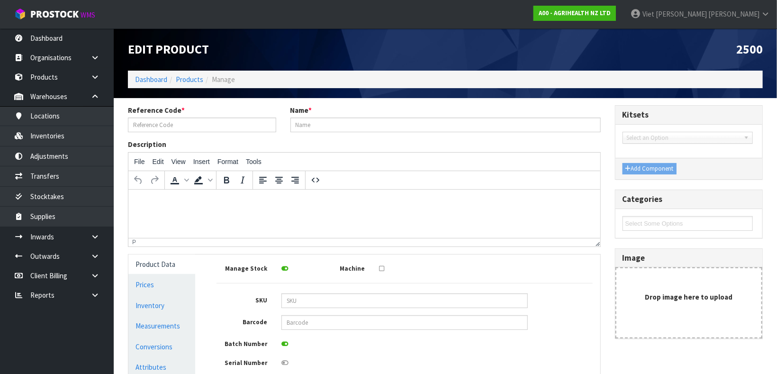
type input "2500"
type input "NICARBMAX 100% 20KG BAGS"
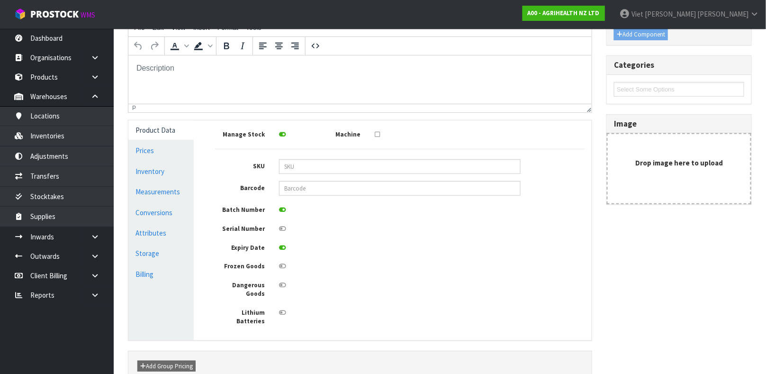
scroll to position [170, 0]
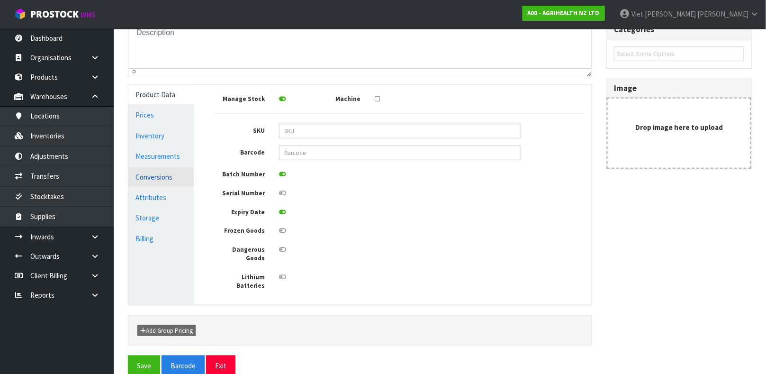
click at [167, 174] on link "Conversions" at bounding box center [160, 176] width 65 height 19
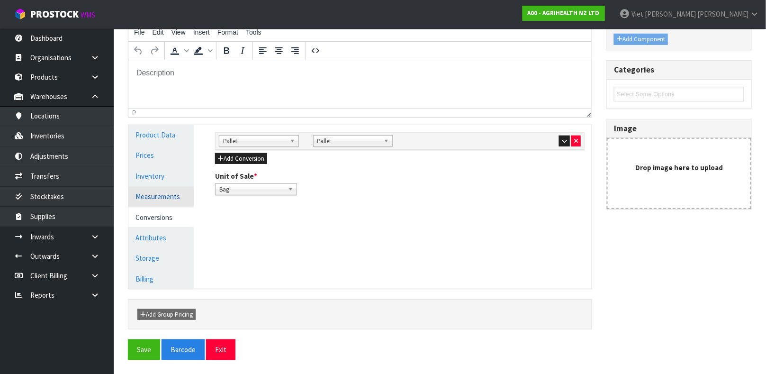
click at [162, 190] on link "Measurements" at bounding box center [160, 196] width 65 height 19
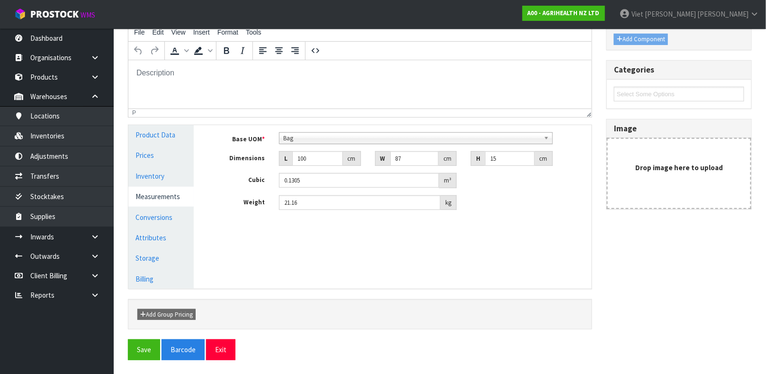
click at [344, 62] on html at bounding box center [359, 73] width 463 height 26
click at [98, 130] on link "Inventories" at bounding box center [57, 135] width 114 height 19
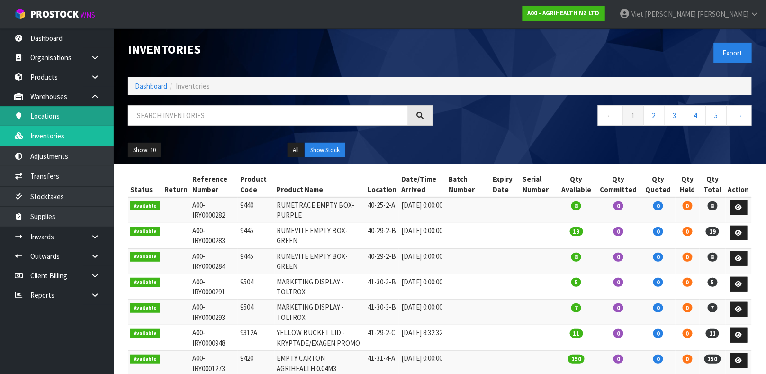
click at [88, 115] on link "Locations" at bounding box center [57, 115] width 114 height 19
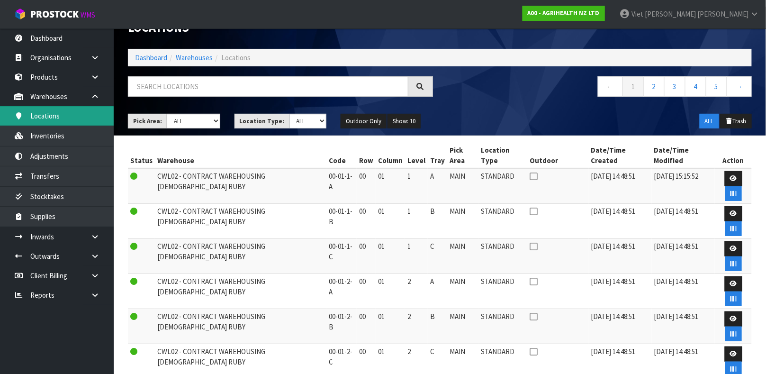
scroll to position [42, 0]
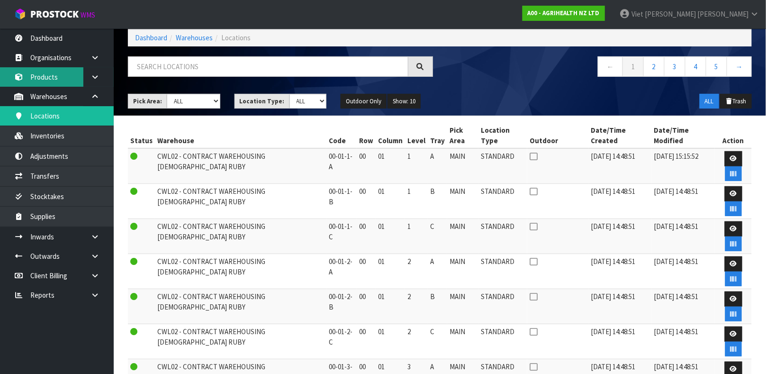
click at [49, 69] on link "Products" at bounding box center [57, 76] width 114 height 19
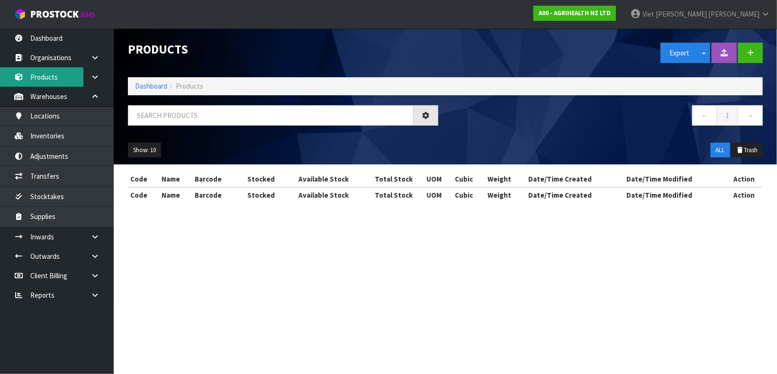
click at [38, 79] on div "Products Export Split button! SOH Summary Measurements Dangerous Goods Import P…" at bounding box center [388, 109] width 777 height 219
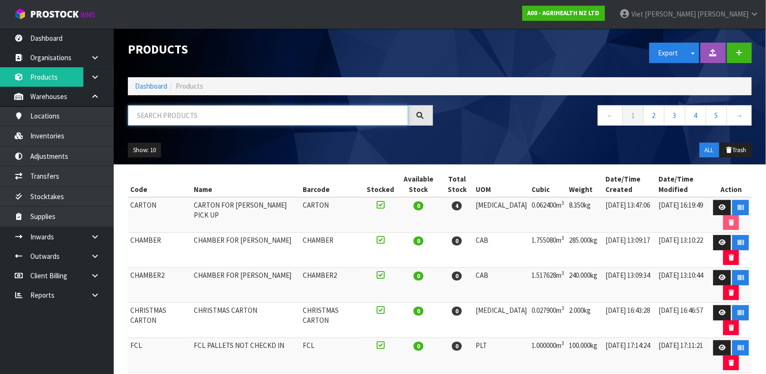
click at [152, 117] on input "text" at bounding box center [268, 115] width 280 height 20
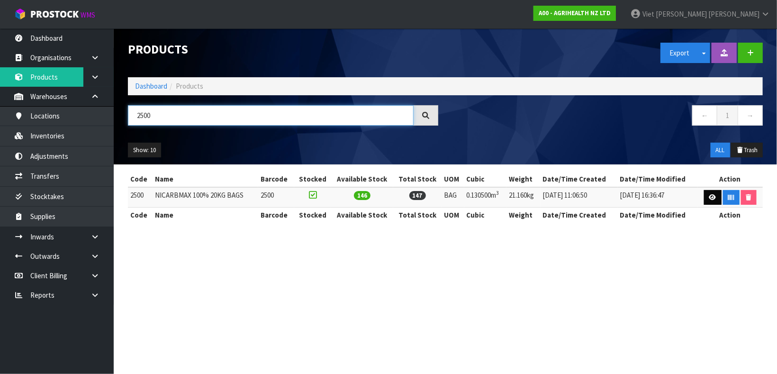
type input "2500"
click at [710, 194] on icon at bounding box center [712, 197] width 7 height 6
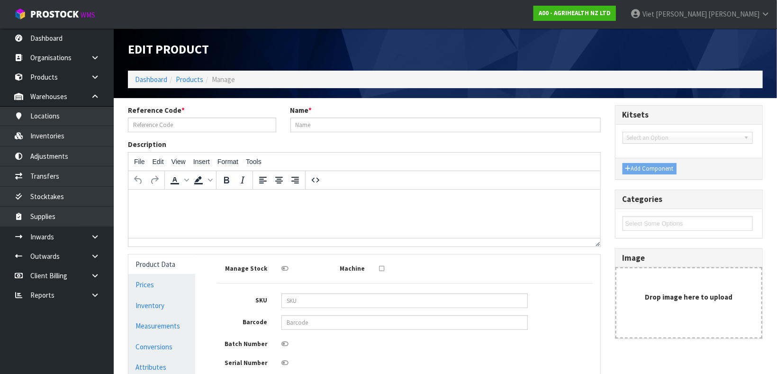
type input "2500"
type input "NICARBMAX 100% 20KG BAGS"
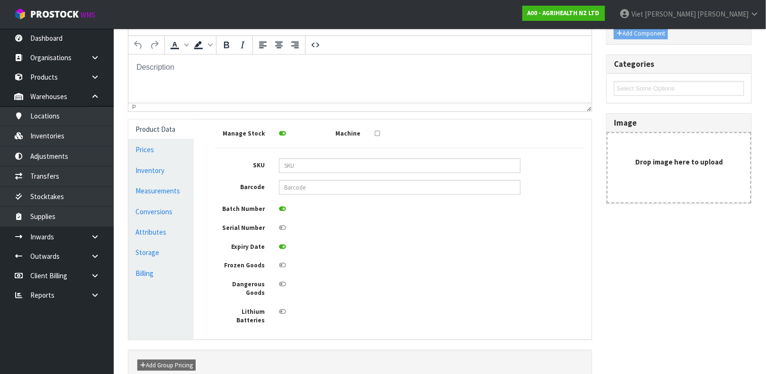
scroll to position [170, 0]
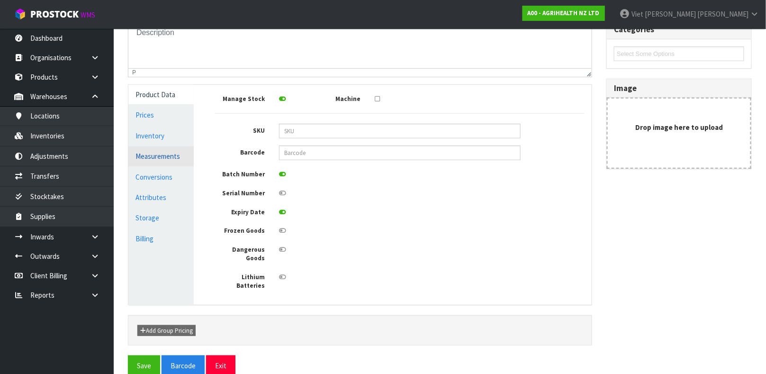
click at [179, 155] on link "Measurements" at bounding box center [160, 155] width 65 height 19
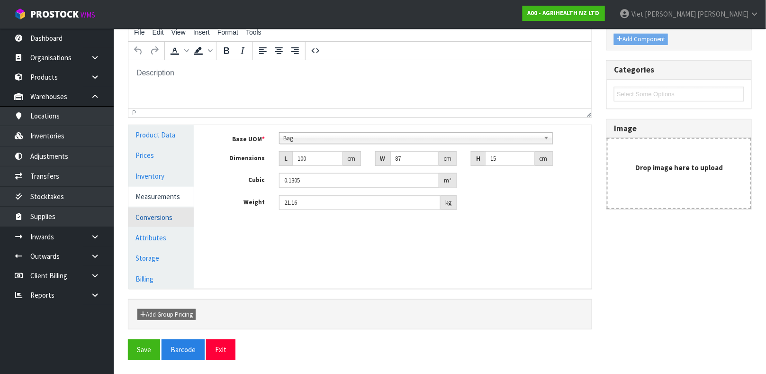
click at [184, 213] on link "Conversions" at bounding box center [160, 217] width 65 height 19
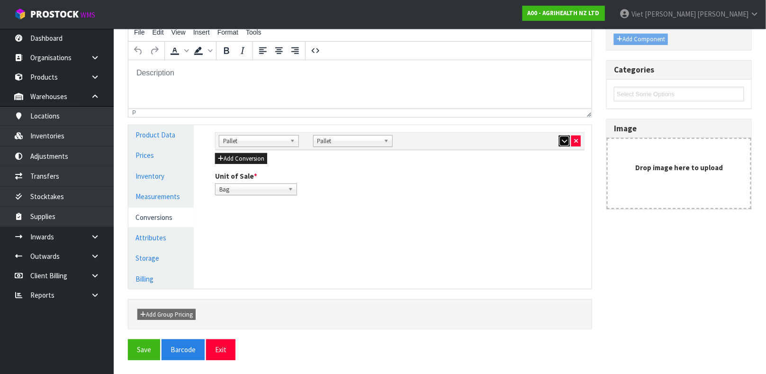
click at [562, 139] on icon "button" at bounding box center [564, 141] width 5 height 6
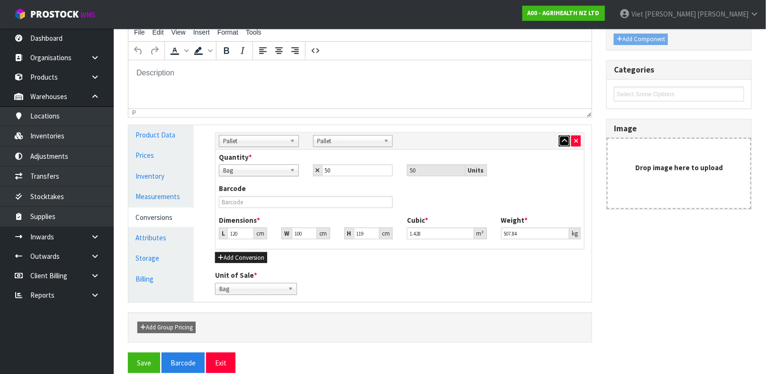
click at [559, 135] on button "button" at bounding box center [564, 140] width 11 height 11
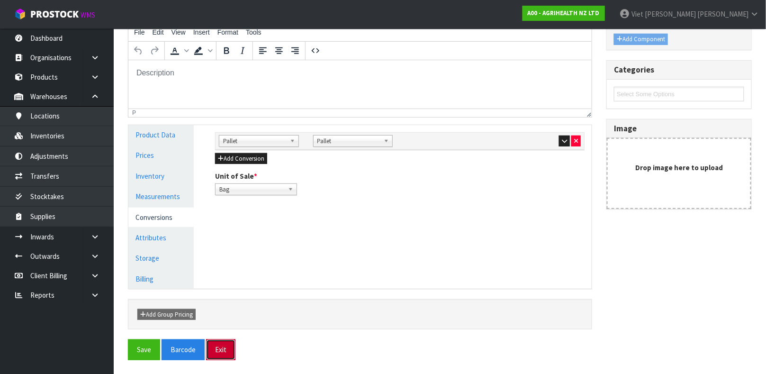
click at [212, 352] on button "Exit" at bounding box center [220, 349] width 29 height 20
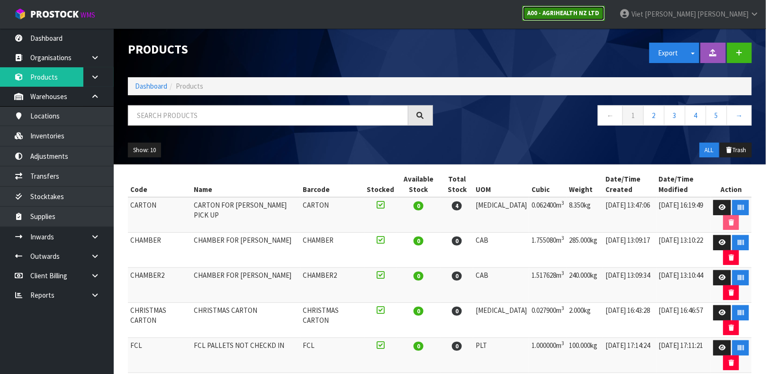
click at [600, 14] on strong "A00 - AGRIHEALTH NZ LTD" at bounding box center [564, 13] width 72 height 8
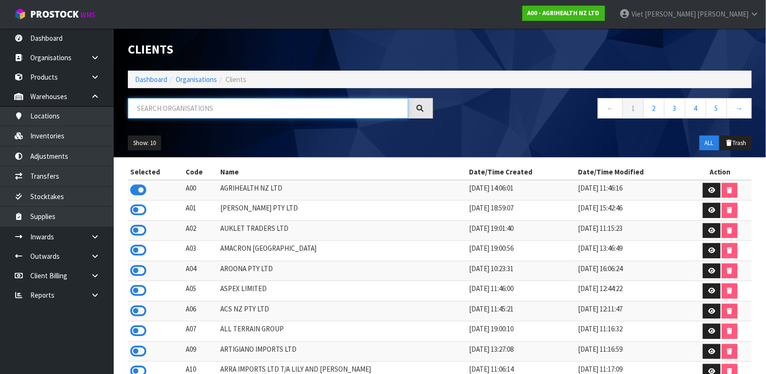
click at [304, 109] on input "text" at bounding box center [268, 108] width 280 height 20
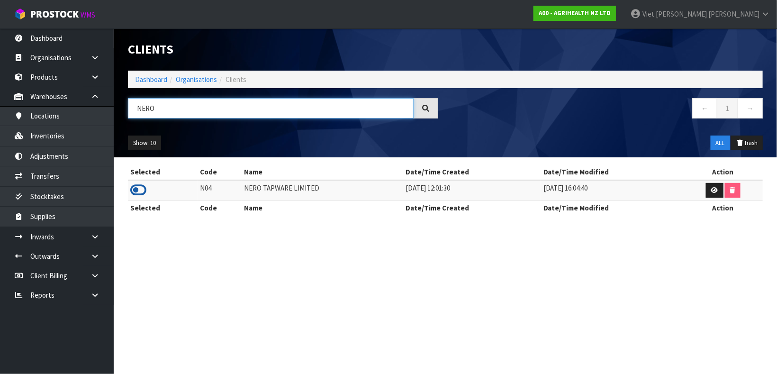
type input "NERO"
click at [135, 187] on icon at bounding box center [138, 190] width 16 height 14
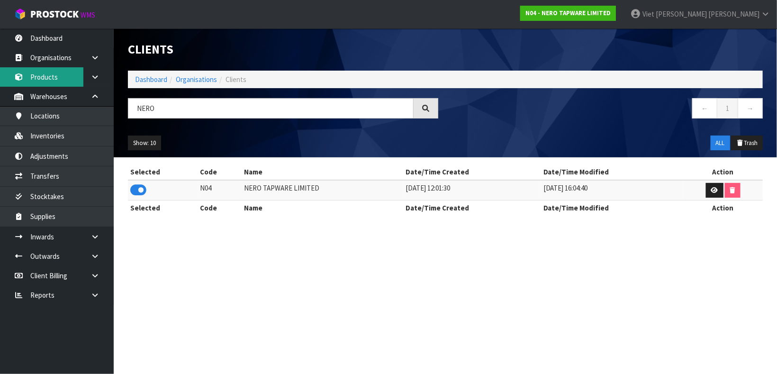
click at [55, 78] on link "Products" at bounding box center [57, 76] width 114 height 19
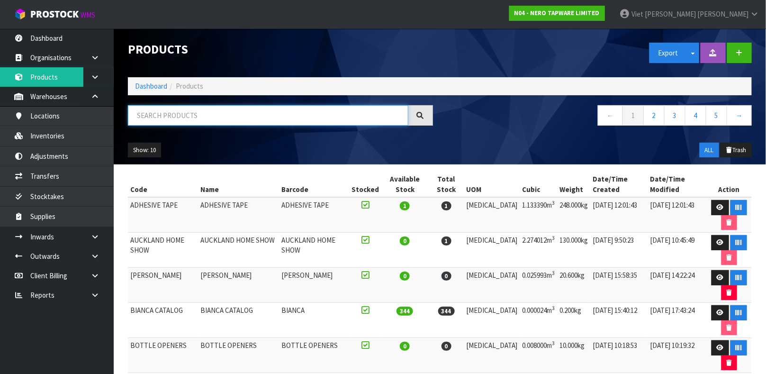
click at [198, 111] on input "text" at bounding box center [268, 115] width 280 height 20
type input "9355433006725"
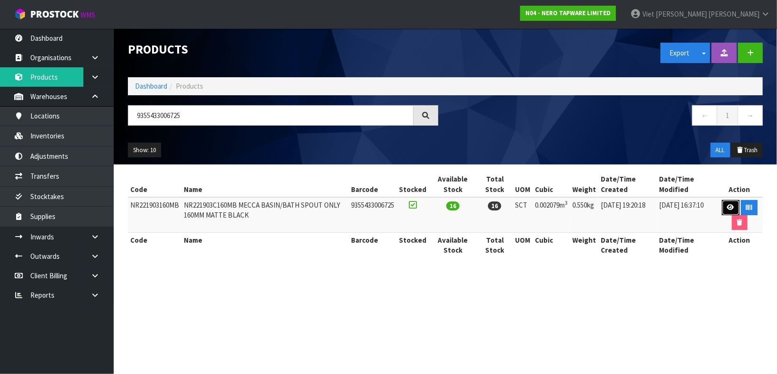
click at [724, 211] on link at bounding box center [731, 207] width 18 height 15
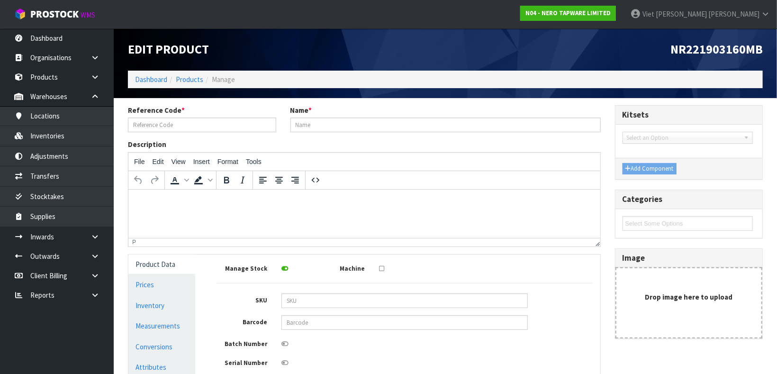
type input "NR221903160MB"
type input "NR221903C160MB MECCA BASIN/BATH SPOUT ONLY 160MM MATTE BLACK"
type input "9355433006725"
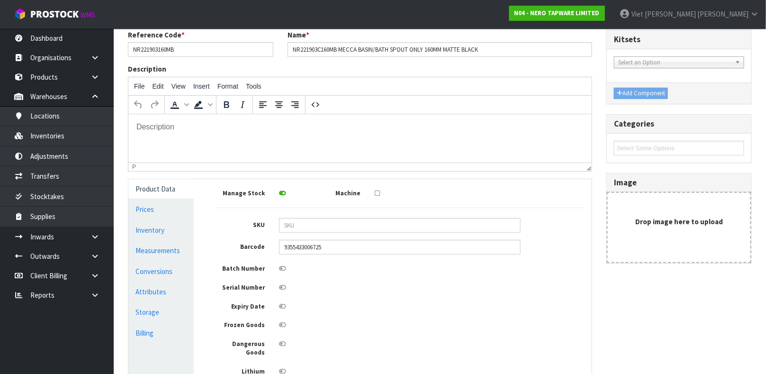
scroll to position [142, 0]
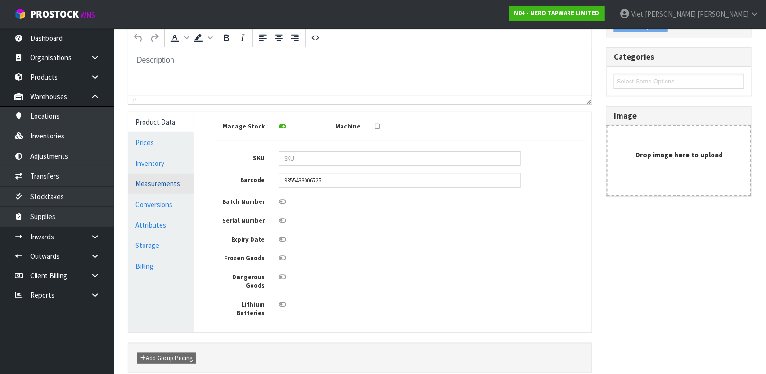
click at [157, 191] on link "Measurements" at bounding box center [160, 183] width 65 height 19
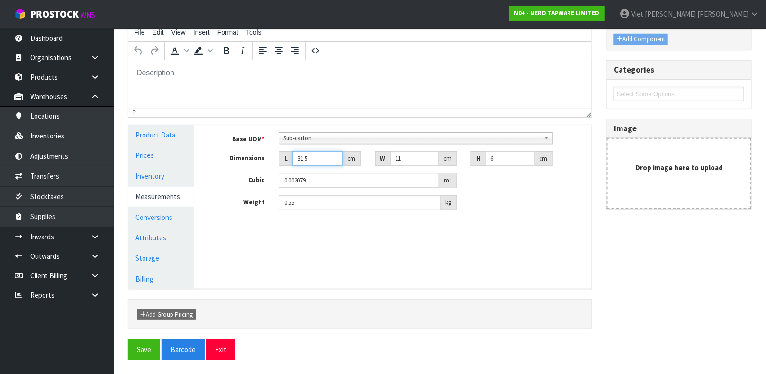
click at [312, 157] on input "31.5" at bounding box center [317, 158] width 51 height 15
type input "0.000001"
click at [177, 218] on link "Conversions" at bounding box center [160, 217] width 65 height 19
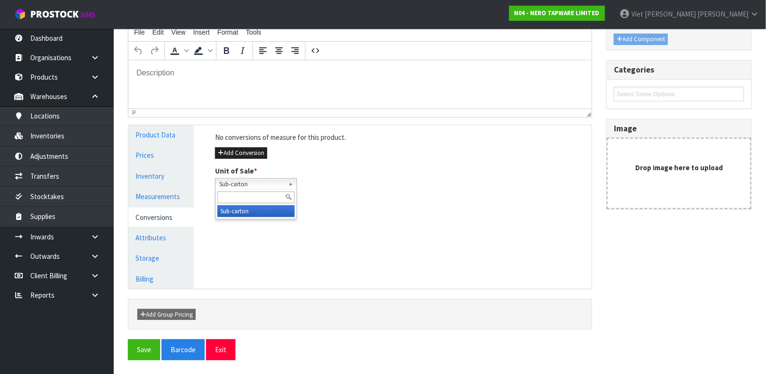
click at [221, 180] on span "Sub-carton" at bounding box center [251, 184] width 65 height 11
click at [162, 194] on link "Measurements" at bounding box center [160, 196] width 65 height 19
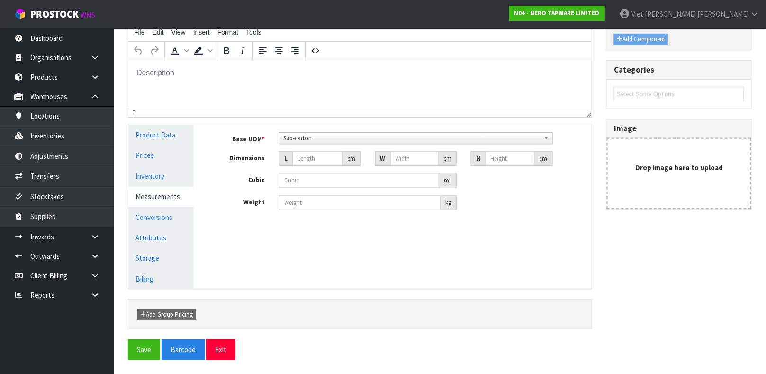
scroll to position [241, 0]
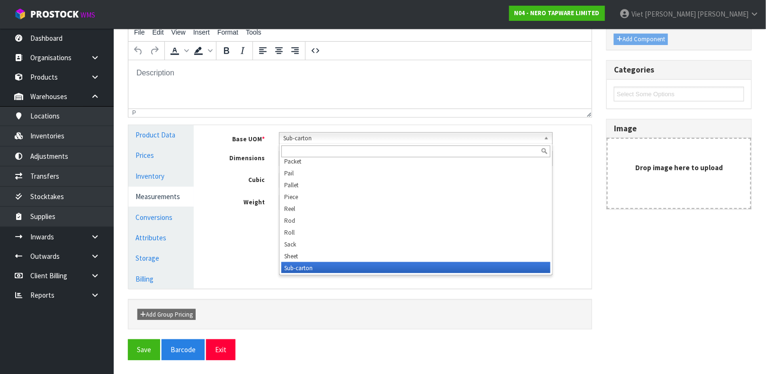
click at [315, 136] on span "Sub-carton" at bounding box center [411, 138] width 257 height 11
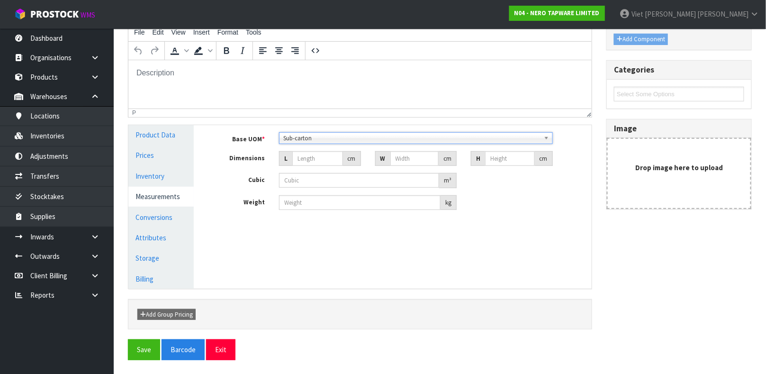
click at [315, 136] on span "Sub-carton" at bounding box center [411, 138] width 257 height 11
click at [311, 161] on input "number" at bounding box center [317, 158] width 51 height 15
type input "1"
type input "0.000001"
type input "12"
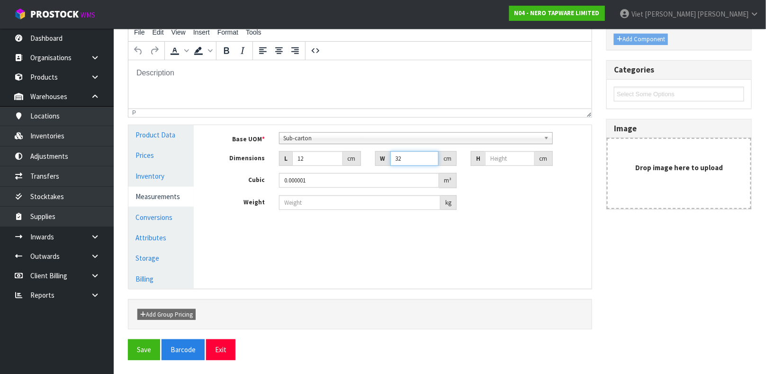
type input "32"
type input "7"
type input "0.002688"
type input "7"
type input ".3"
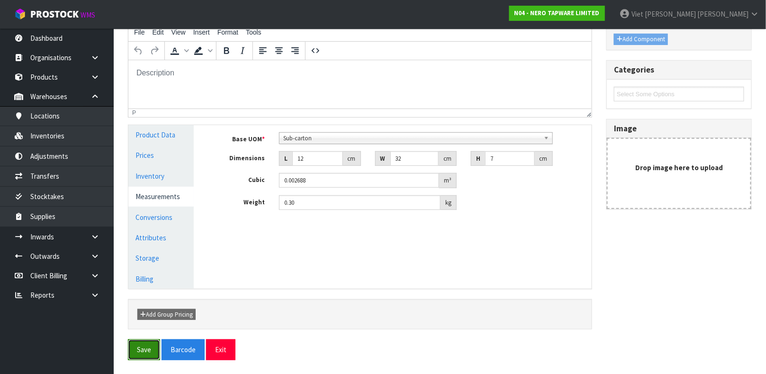
click at [139, 350] on button "Save" at bounding box center [144, 349] width 32 height 20
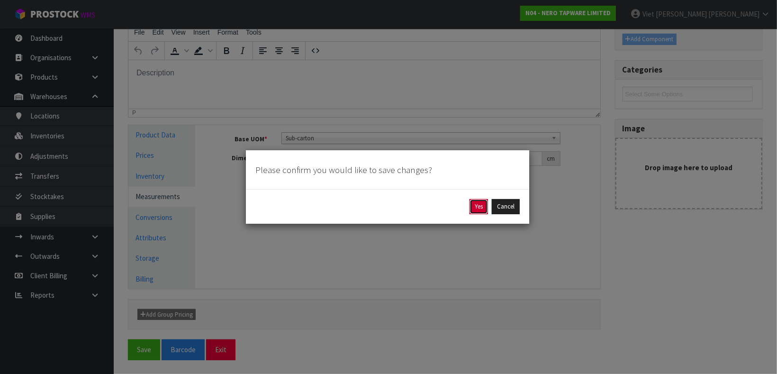
click at [474, 205] on button "Yes" at bounding box center [478, 206] width 18 height 15
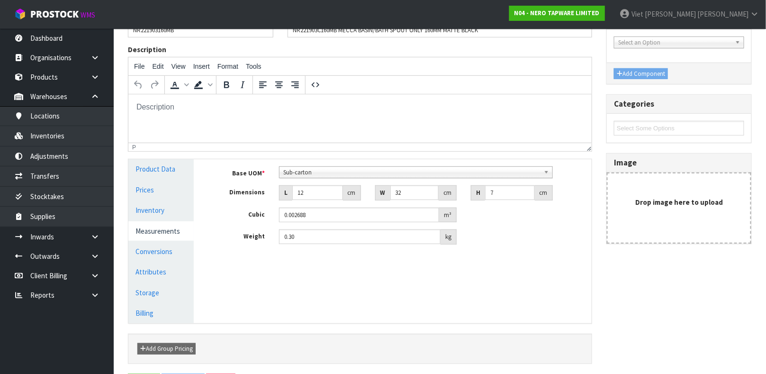
scroll to position [0, 0]
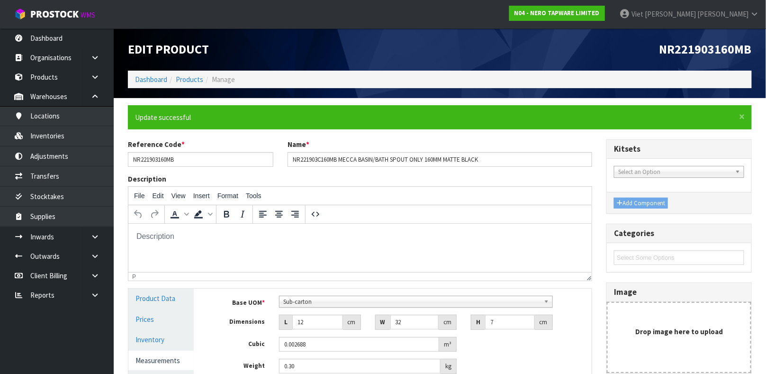
type input "0.3"
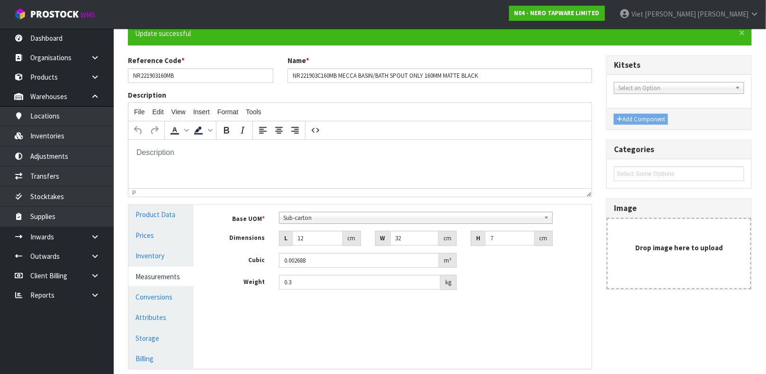
scroll to position [84, 0]
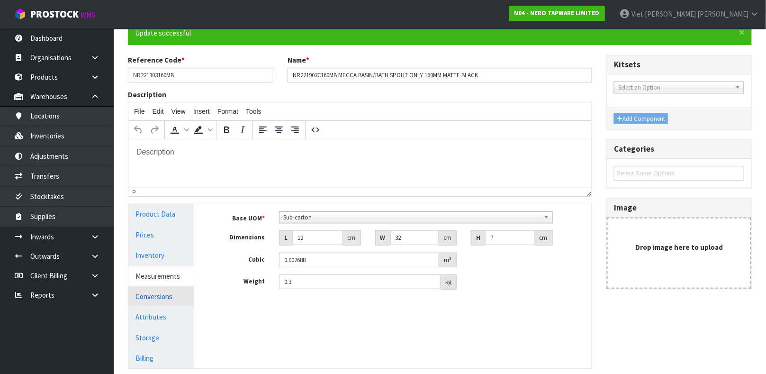
click at [160, 296] on link "Conversions" at bounding box center [160, 296] width 65 height 19
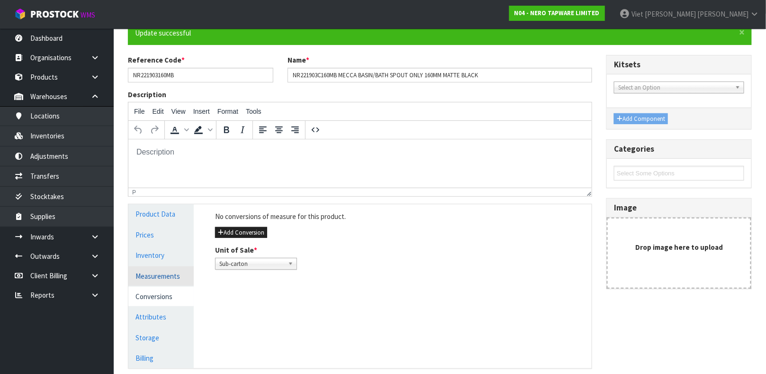
click at [153, 279] on link "Measurements" at bounding box center [160, 275] width 65 height 19
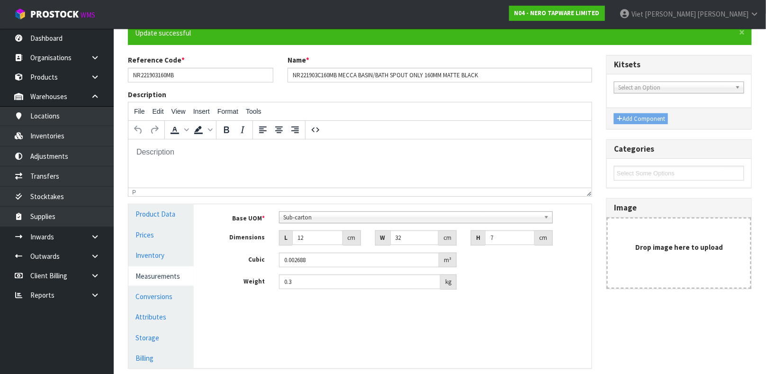
click at [371, 337] on div "Manage Stock Machine SKU Barcode 9355433006725 Batch Number Serial Number Expir…" at bounding box center [400, 285] width 398 height 163
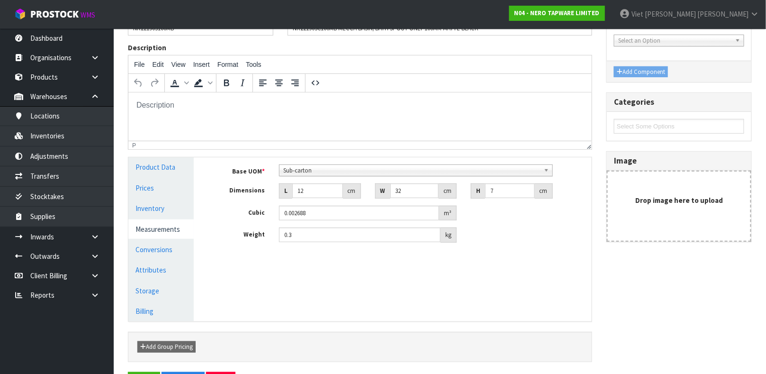
scroll to position [164, 0]
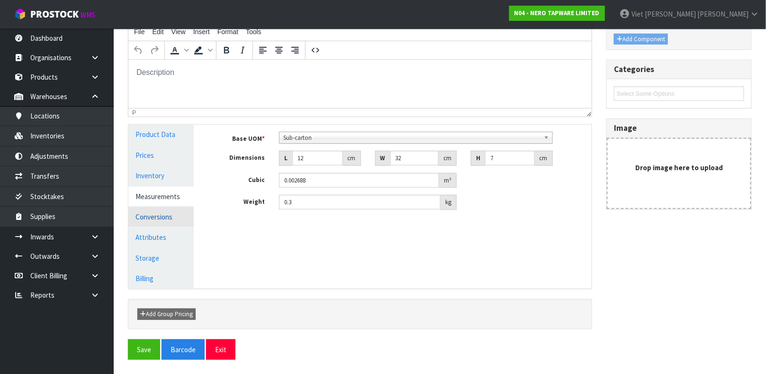
click at [148, 214] on link "Conversions" at bounding box center [160, 216] width 65 height 19
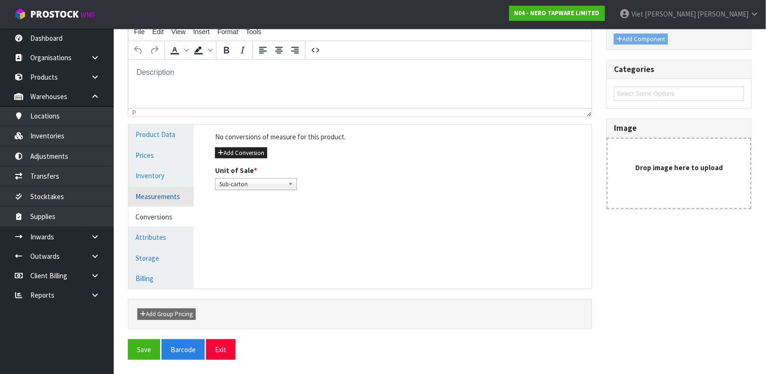
click at [157, 187] on link "Measurements" at bounding box center [160, 196] width 65 height 19
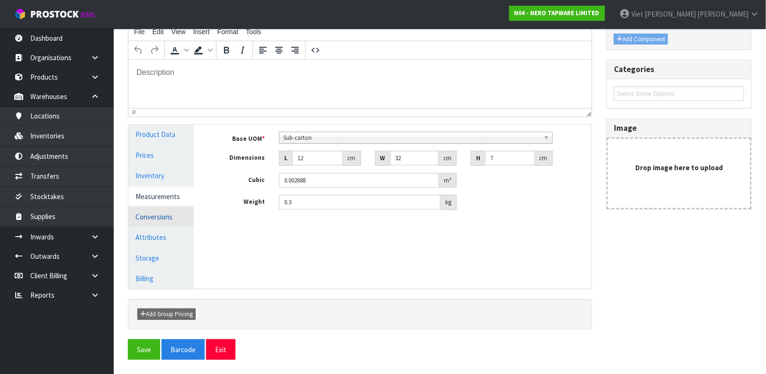
click at [163, 216] on link "Conversions" at bounding box center [160, 216] width 65 height 19
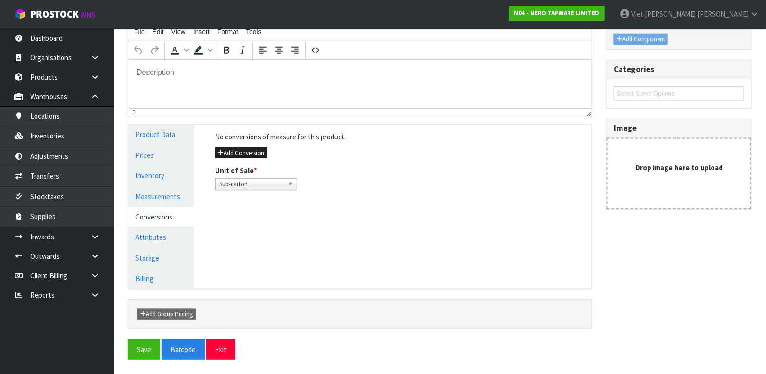
click at [331, 220] on div "Manage Stock Machine SKU Barcode 9355433006725 Batch Number Serial Number Expir…" at bounding box center [400, 206] width 398 height 163
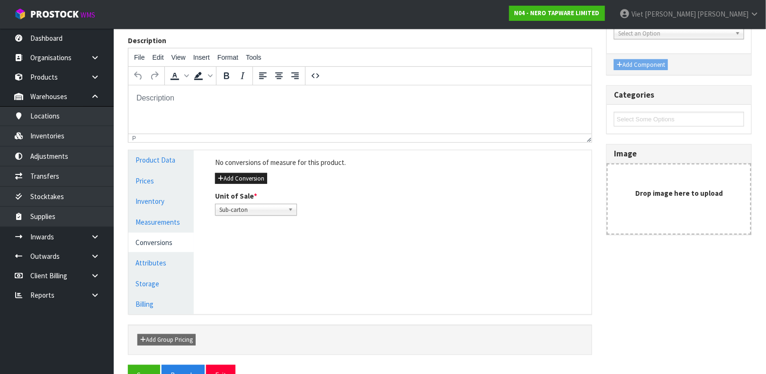
scroll to position [141, 0]
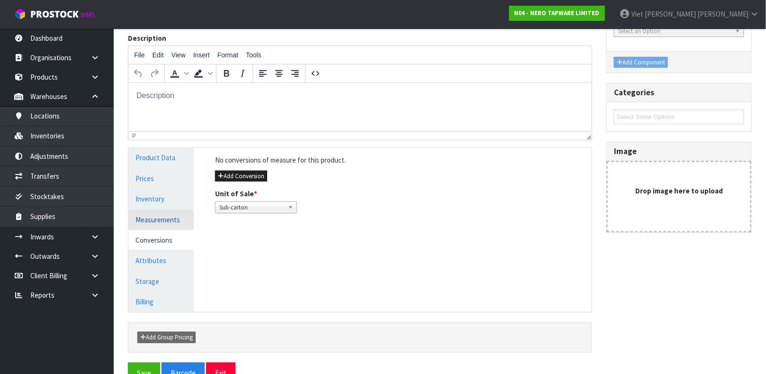
click at [156, 227] on link "Measurements" at bounding box center [160, 219] width 65 height 19
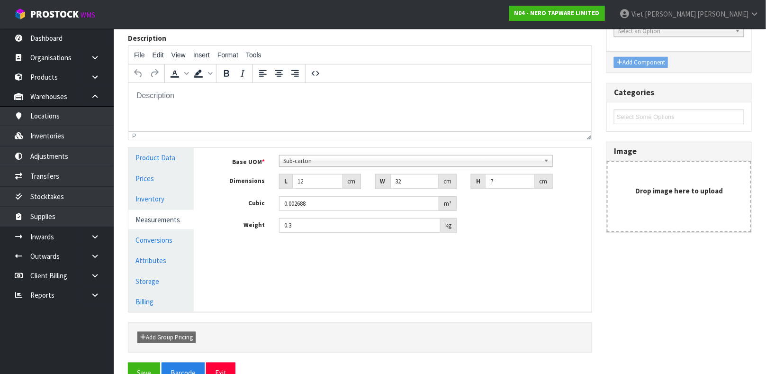
drag, startPoint x: 156, startPoint y: 227, endPoint x: 478, endPoint y: 281, distance: 327.2
click at [285, 288] on div "Manage Stock Machine SKU Barcode 9355433006725 Batch Number Serial Number Expir…" at bounding box center [400, 229] width 398 height 163
drag, startPoint x: 285, startPoint y: 288, endPoint x: 262, endPoint y: 288, distance: 22.7
click at [262, 288] on div "Manage Stock Machine SKU Barcode 9355433006725 Batch Number Serial Number Expir…" at bounding box center [400, 229] width 398 height 163
click at [156, 242] on link "Conversions" at bounding box center [160, 239] width 65 height 19
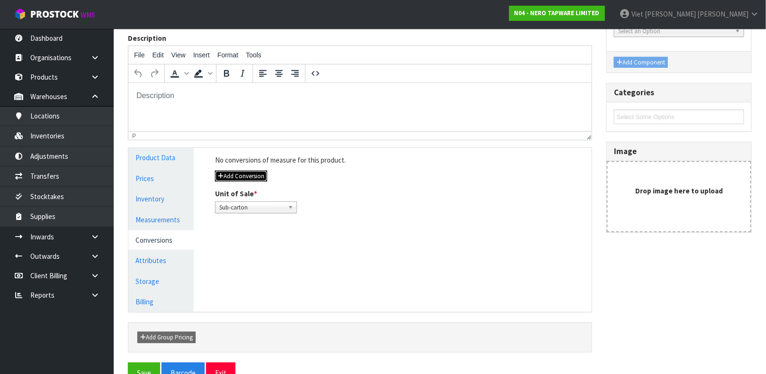
click at [255, 175] on button "Add Conversion" at bounding box center [241, 176] width 52 height 11
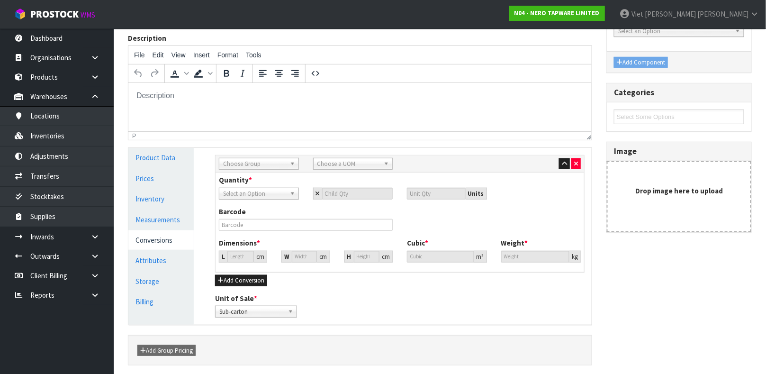
click at [271, 165] on span "Choose Group" at bounding box center [254, 163] width 63 height 11
click at [272, 215] on li "Outer" at bounding box center [258, 214] width 75 height 12
click at [342, 160] on span "Choose a UOM" at bounding box center [348, 163] width 63 height 11
type input "s"
type input "car"
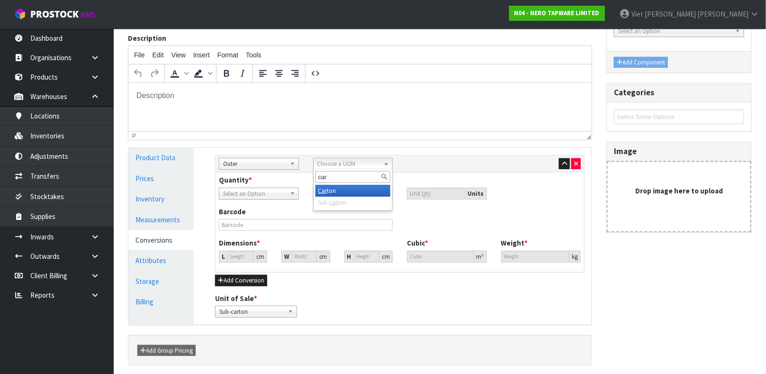
click at [331, 190] on li "Car ton" at bounding box center [353, 191] width 75 height 12
click at [344, 191] on input "number" at bounding box center [357, 194] width 71 height 12
type input "1"
type input "12"
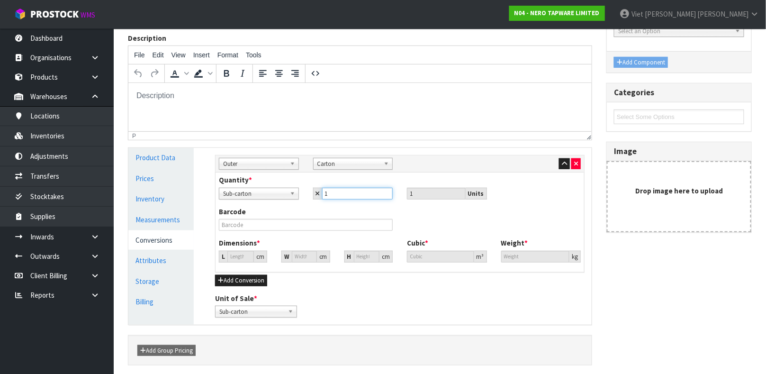
type input "12"
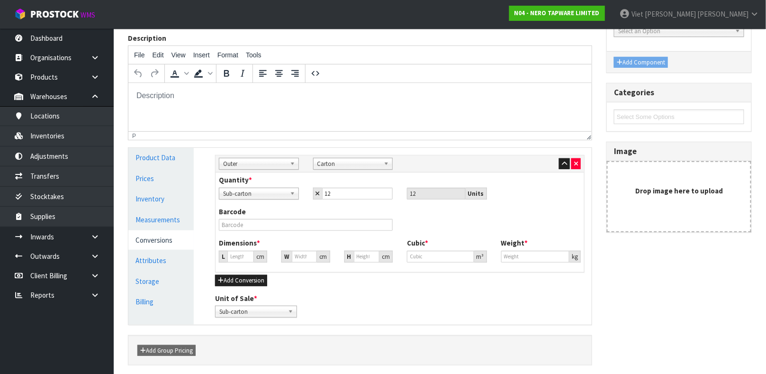
type input "31.832"
type input "0.032256"
type input "3.6"
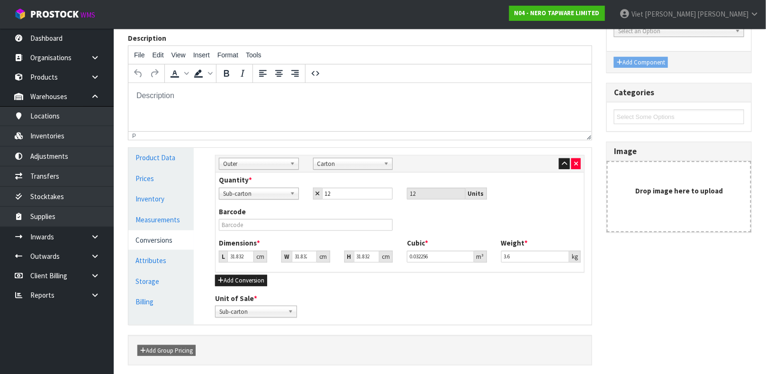
click at [343, 210] on div "Barcode" at bounding box center [306, 219] width 188 height 24
click at [266, 226] on input "text" at bounding box center [306, 225] width 174 height 12
type input "9355433006725"
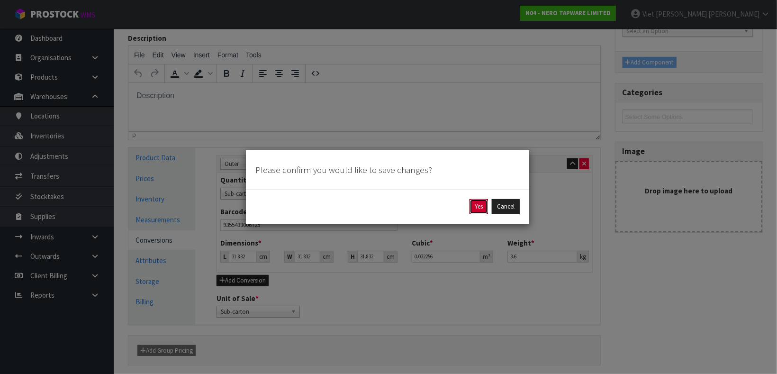
click button "Yes" at bounding box center [478, 206] width 18 height 15
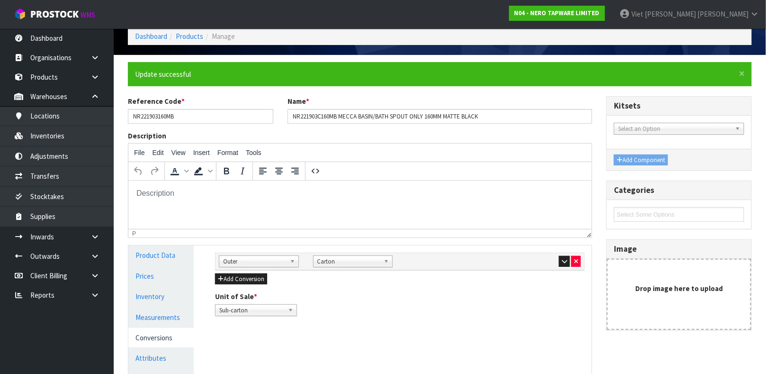
scroll to position [50, 0]
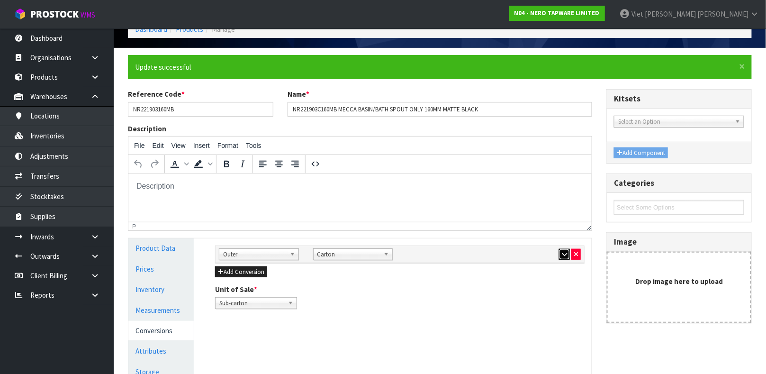
click at [566, 253] on icon "button" at bounding box center [564, 254] width 5 height 6
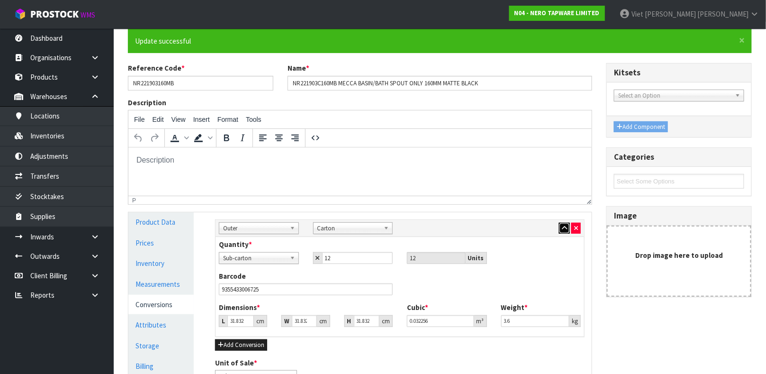
scroll to position [77, 0]
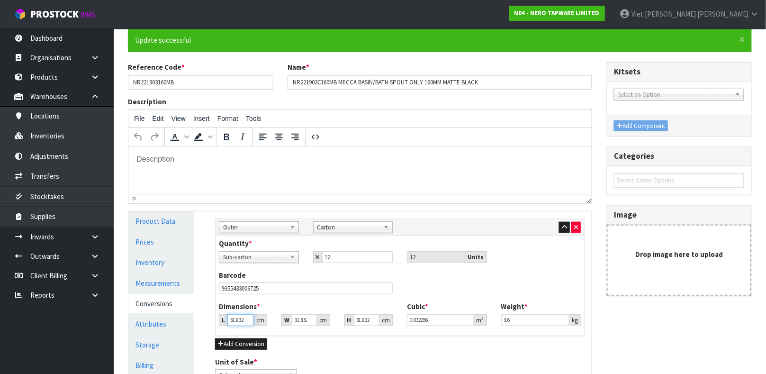
click at [237, 321] on input "31.832" at bounding box center [240, 320] width 27 height 12
click at [339, 253] on input "12" at bounding box center [357, 257] width 71 height 12
type input "1"
type input "16"
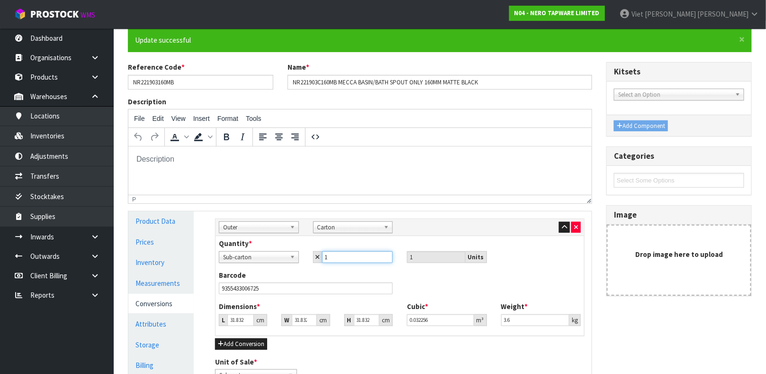
type input "16"
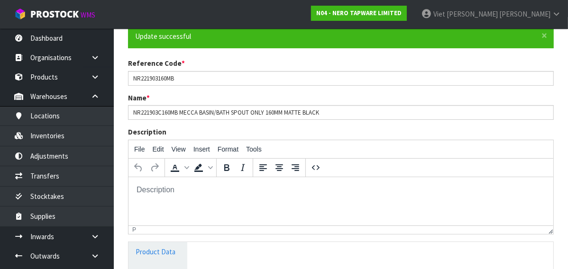
type input "16"
click at [216, 202] on html at bounding box center [340, 190] width 424 height 26
click at [390, 140] on div "File Edit View Insert Format Tools" at bounding box center [340, 149] width 424 height 18
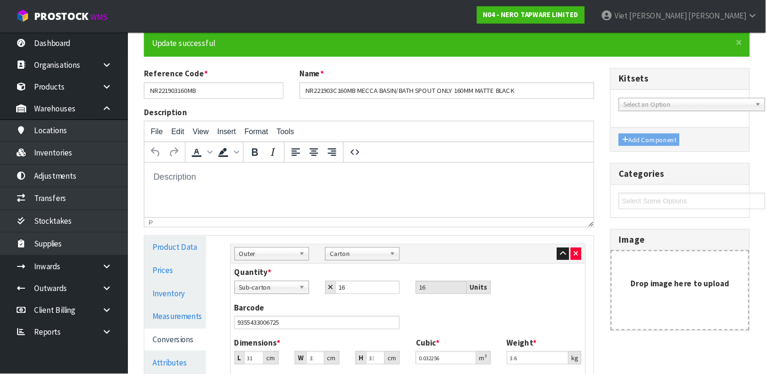
scroll to position [78, 0]
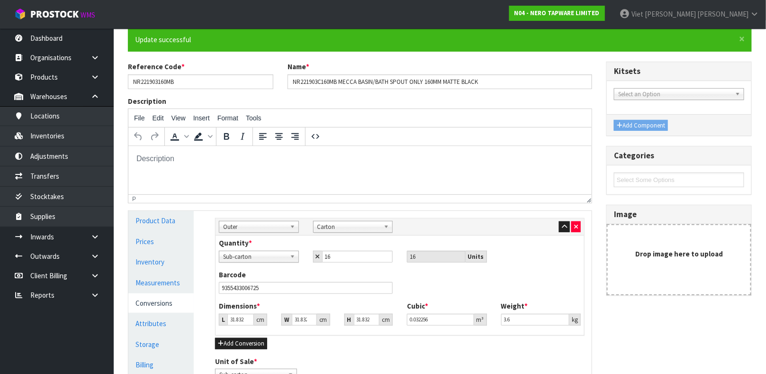
click at [274, 259] on span "Sub-carton" at bounding box center [254, 256] width 63 height 11
type input "p"
click at [259, 278] on li "Sub-carton" at bounding box center [258, 284] width 75 height 12
click at [274, 259] on span "Sub-carton" at bounding box center [254, 256] width 63 height 11
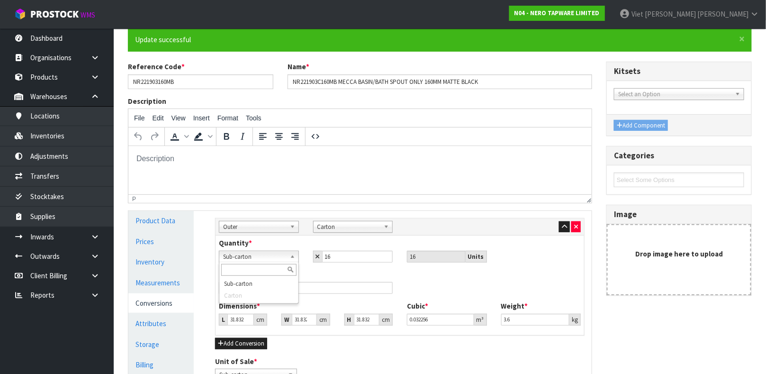
click at [311, 279] on div "Barcode 9355433006725" at bounding box center [306, 282] width 188 height 24
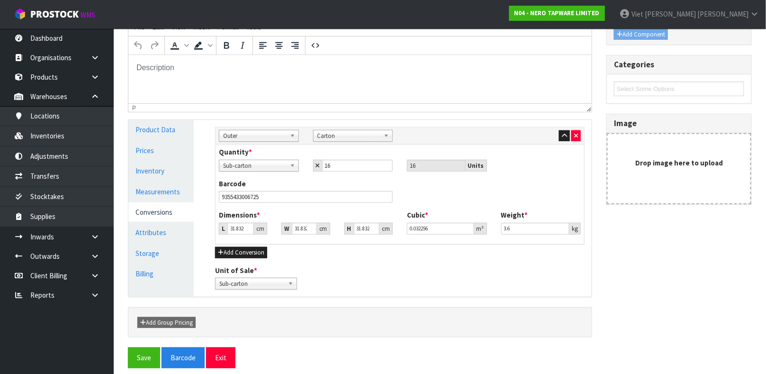
scroll to position [177, 0]
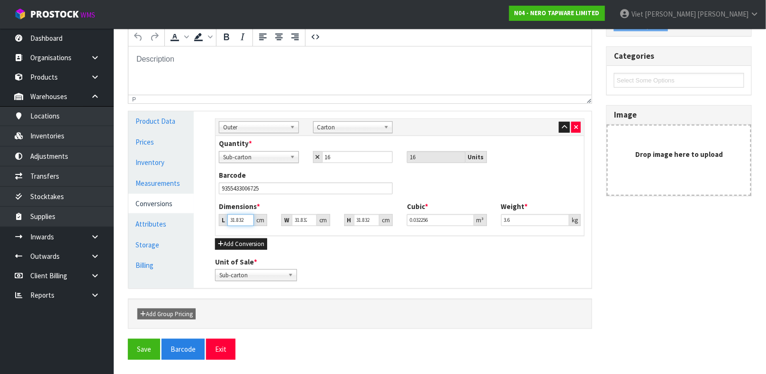
click at [239, 214] on input "31.832" at bounding box center [240, 220] width 27 height 12
type input "0.000001"
type input "3"
type input "0.00304"
type input "34"
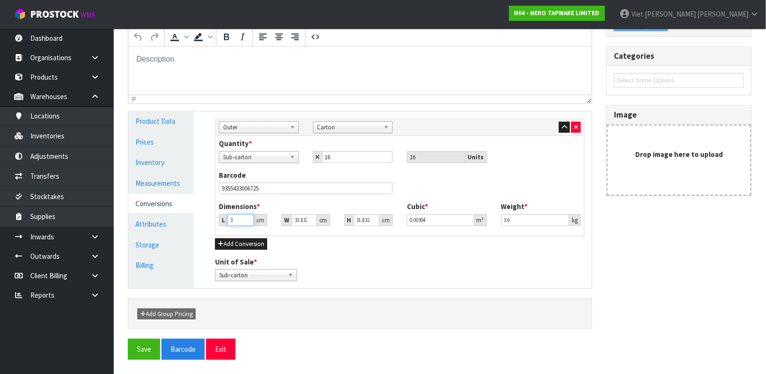
type input "0.034451"
type input "34"
type input "5"
type input "0.005411"
type input "51"
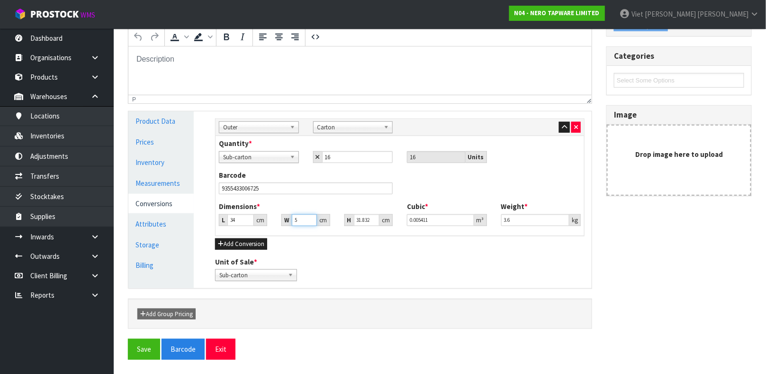
type input "0.055197"
type input "51"
type input "2"
type input "0.003468"
type input "26"
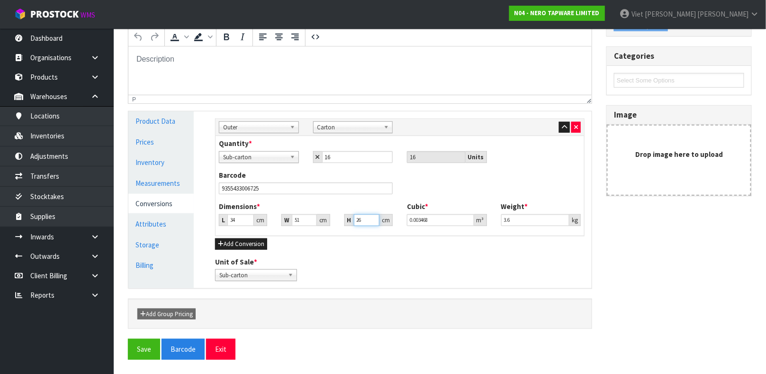
type input "0.045084"
type input "26"
type input "5.2"
click at [128, 339] on button "Save" at bounding box center [144, 349] width 32 height 20
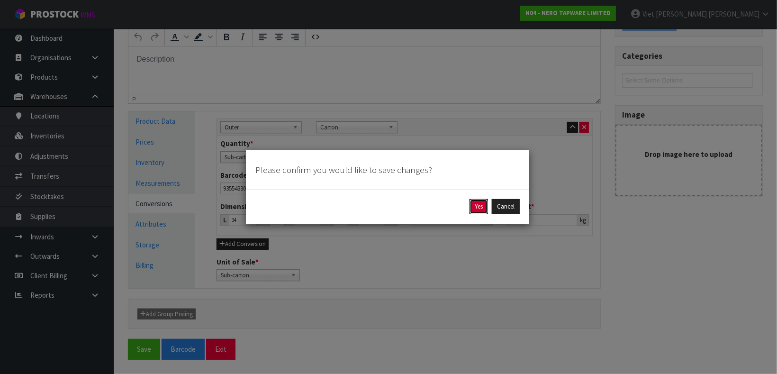
click button "Yes" at bounding box center [478, 206] width 18 height 15
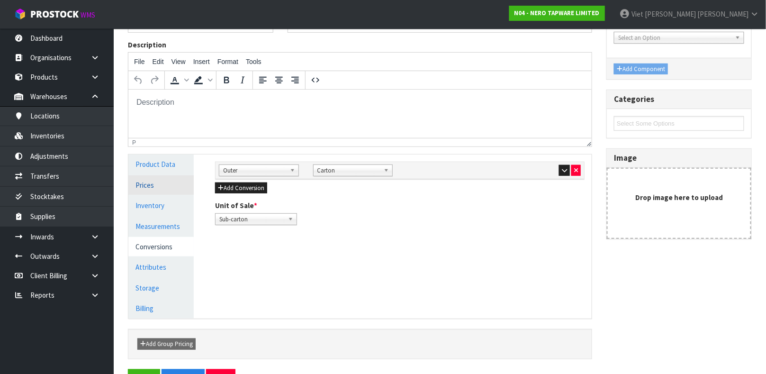
scroll to position [152, 0]
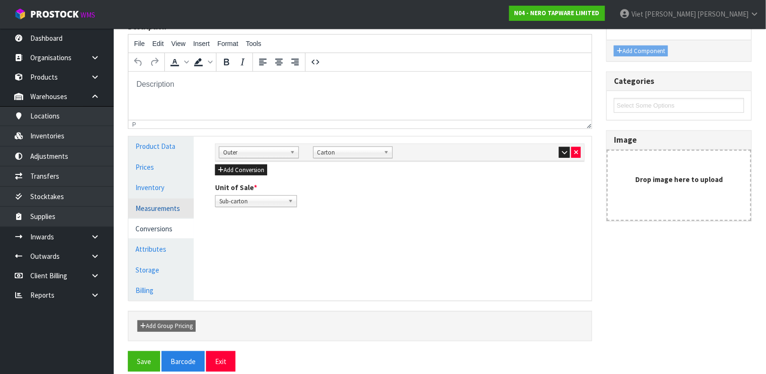
click at [155, 213] on link "Measurements" at bounding box center [160, 208] width 65 height 19
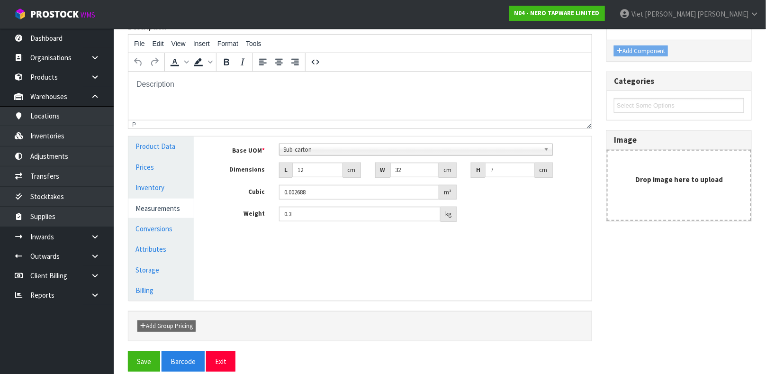
click at [493, 142] on div "Base UOM * Bag Bar Basket Bin Bottle Box Bundle Cabinet Cage Carton Case Coil C…" at bounding box center [400, 185] width 384 height 99
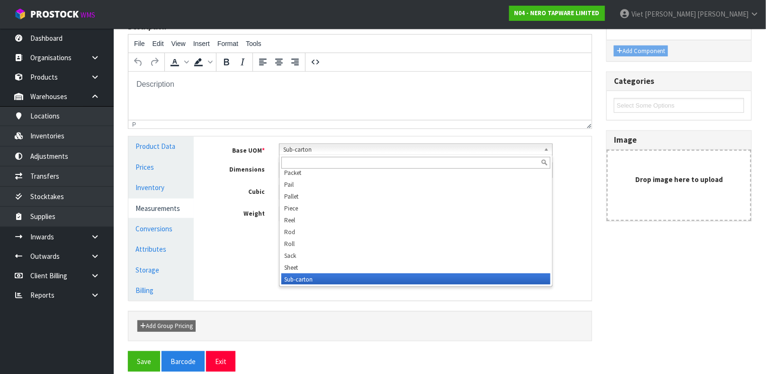
click at [493, 146] on span "Sub-carton" at bounding box center [411, 149] width 257 height 11
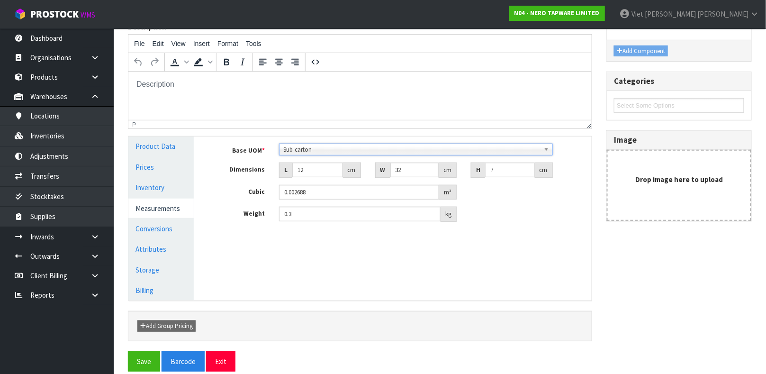
click at [493, 146] on span "Sub-carton" at bounding box center [411, 149] width 257 height 11
click at [569, 266] on div "Manage Stock Machine SKU Barcode 9355433006725 Batch Number Serial Number Expir…" at bounding box center [400, 217] width 398 height 163
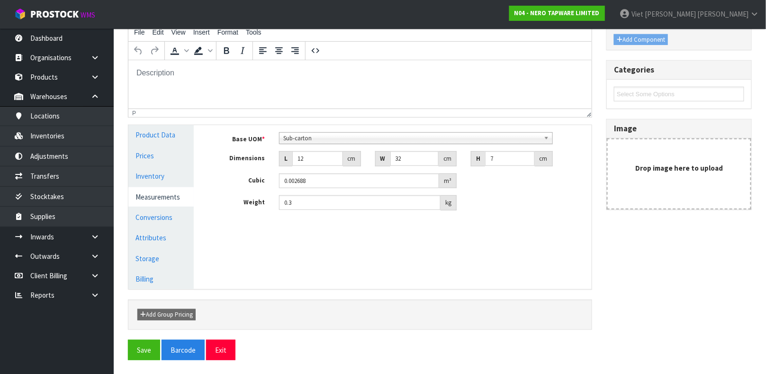
scroll to position [164, 0]
click at [156, 182] on link "Inventory" at bounding box center [160, 175] width 65 height 19
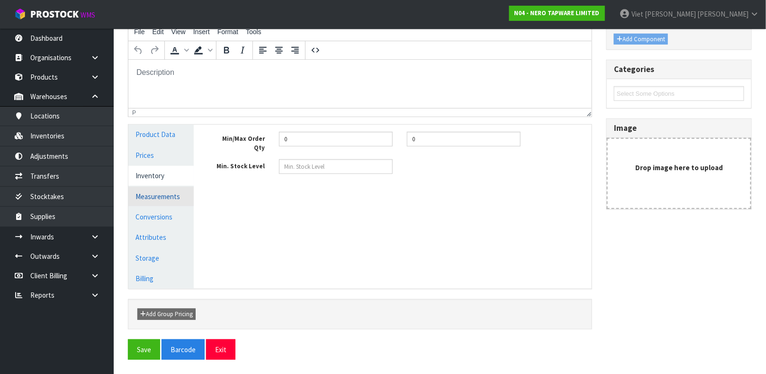
click at [156, 194] on link "Measurements" at bounding box center [160, 196] width 65 height 19
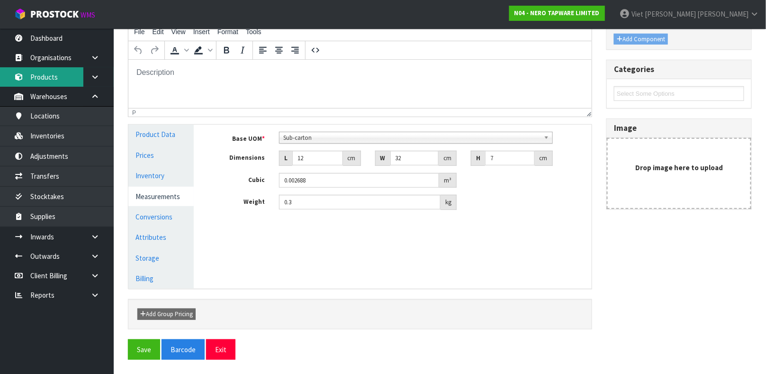
click at [56, 82] on link "Products" at bounding box center [57, 76] width 114 height 19
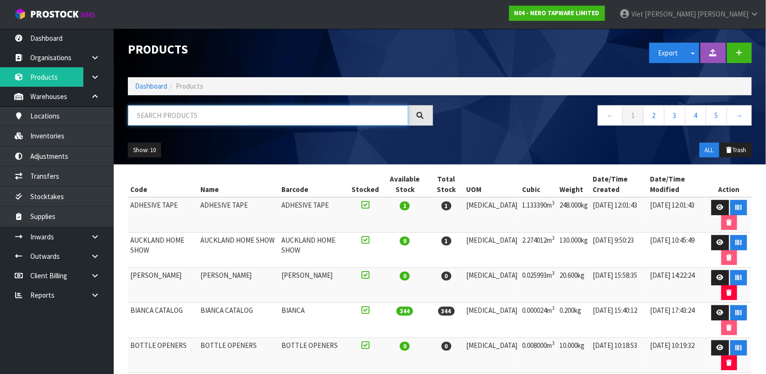
click at [192, 120] on input "text" at bounding box center [268, 115] width 280 height 20
type input "W11279763"
